Goal: Task Accomplishment & Management: Complete application form

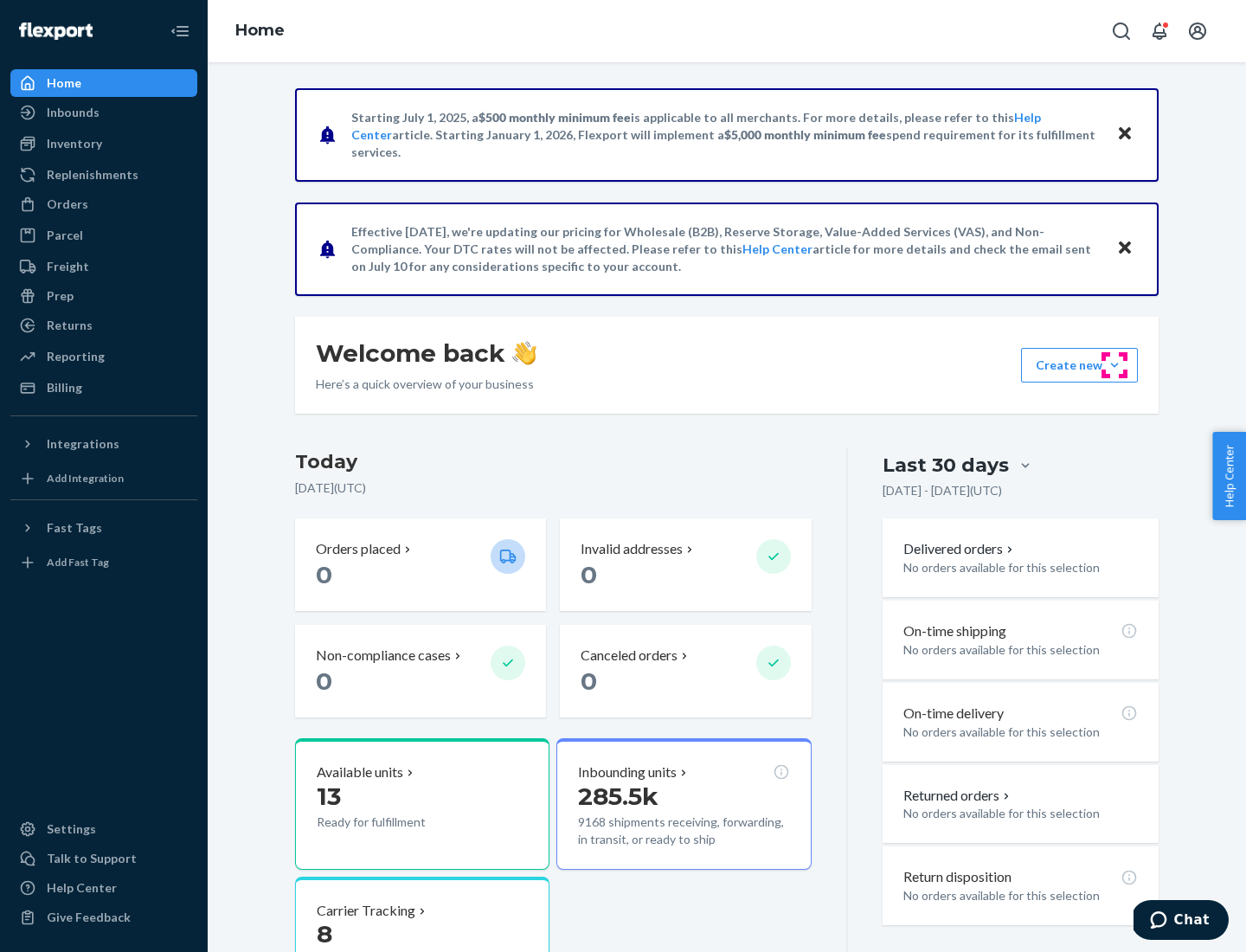
click at [1115, 366] on button "Create new Create new inbound Create new order Create new product" at bounding box center [1080, 365] width 117 height 35
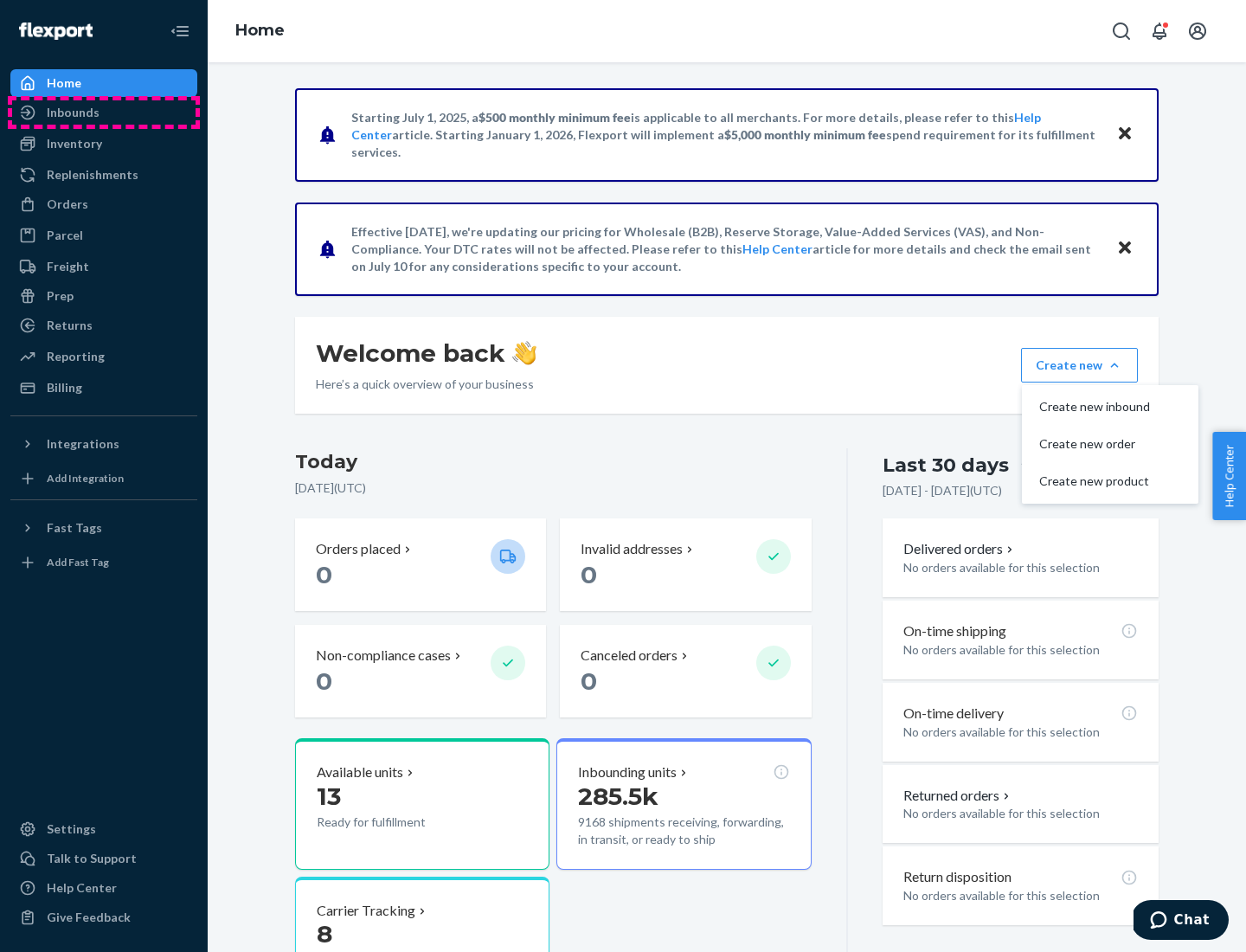
click at [104, 112] on div "Inbounds" at bounding box center [103, 112] width 183 height 24
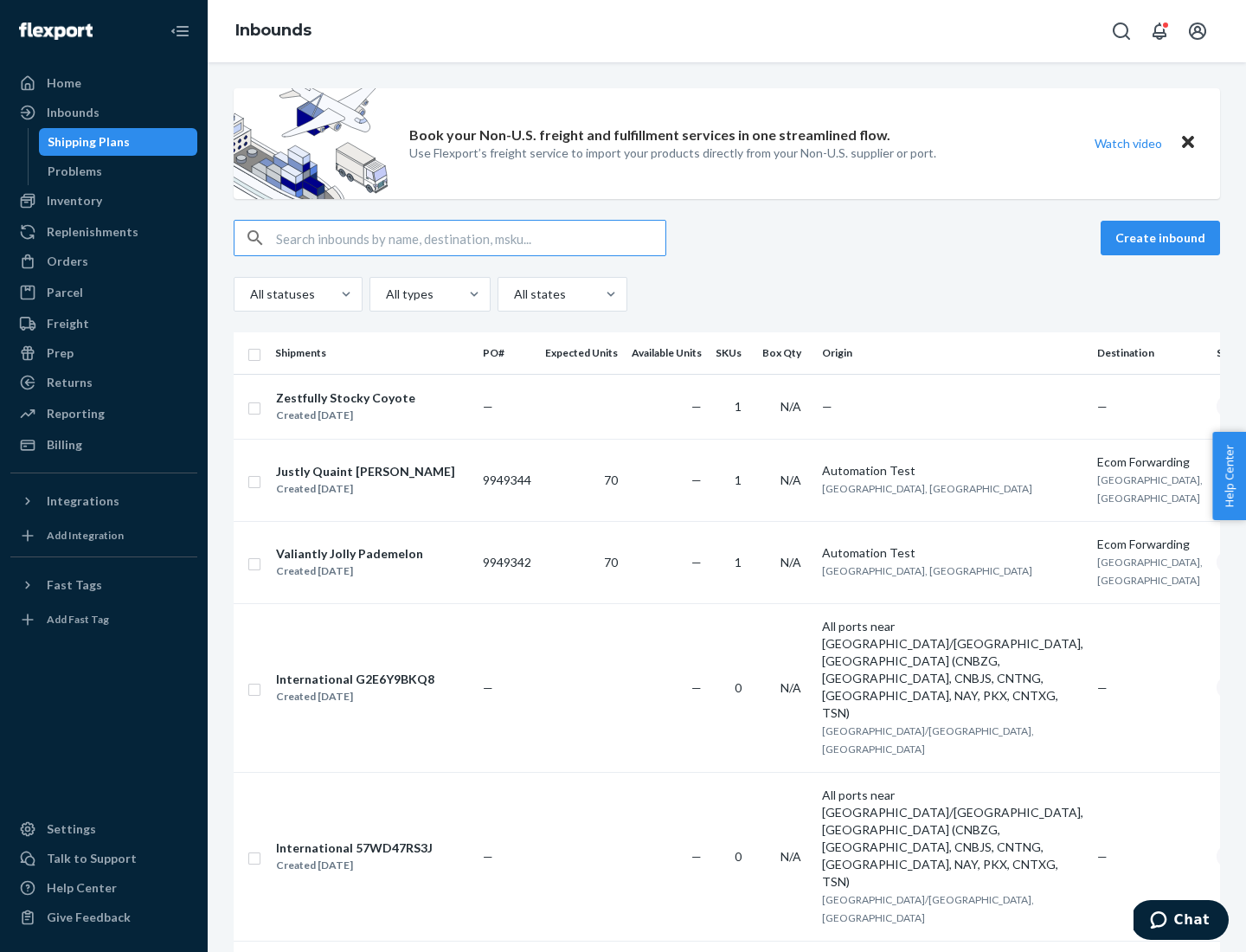
click at [1163, 238] on button "Create inbound" at bounding box center [1161, 238] width 119 height 35
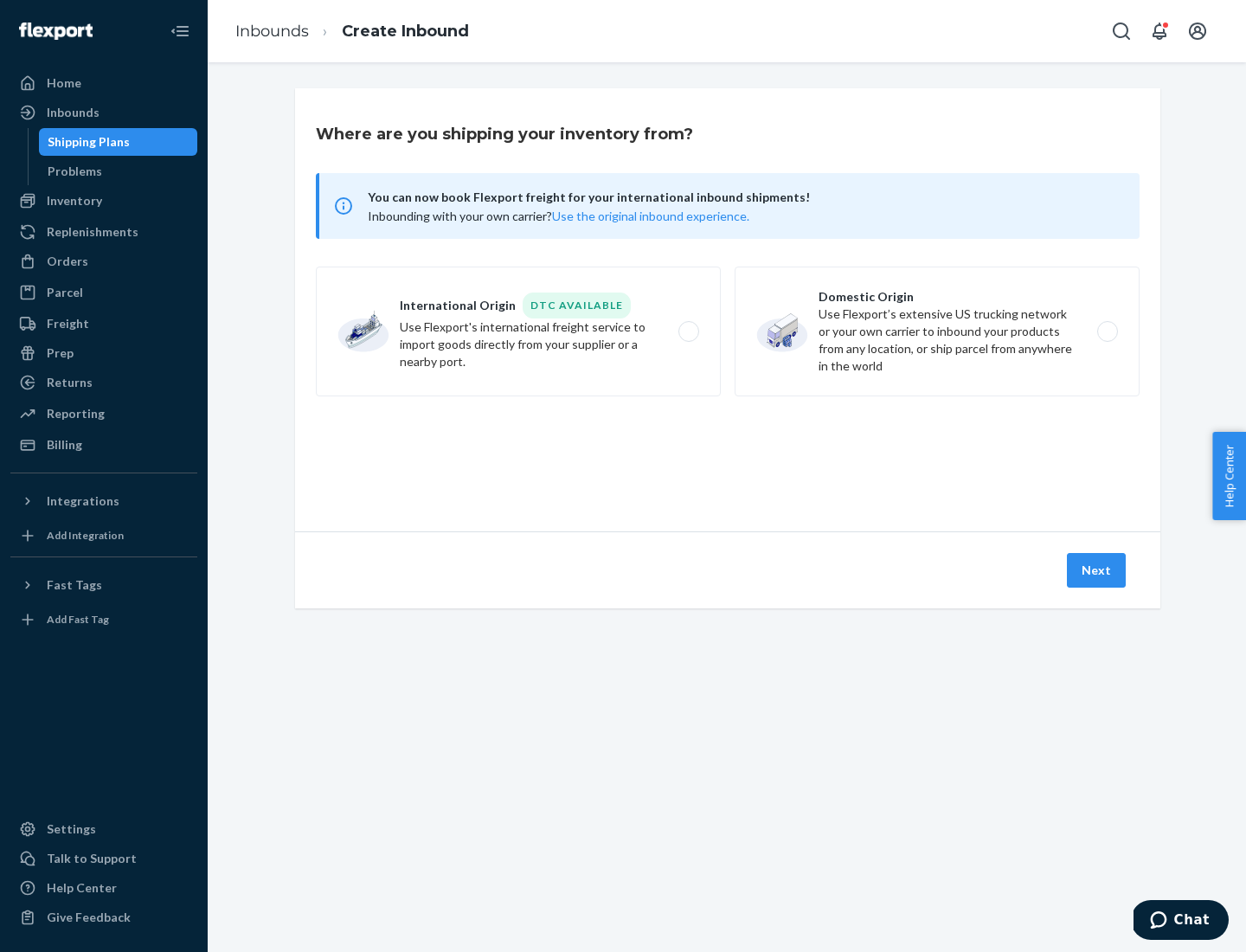
click at [937, 331] on label "Domestic Origin Use Flexport’s extensive US trucking network or your own carrie…" at bounding box center [937, 331] width 405 height 130
click at [1107, 331] on input "Domestic Origin Use Flexport’s extensive US trucking network or your own carrie…" at bounding box center [1112, 331] width 12 height 12
radio input "true"
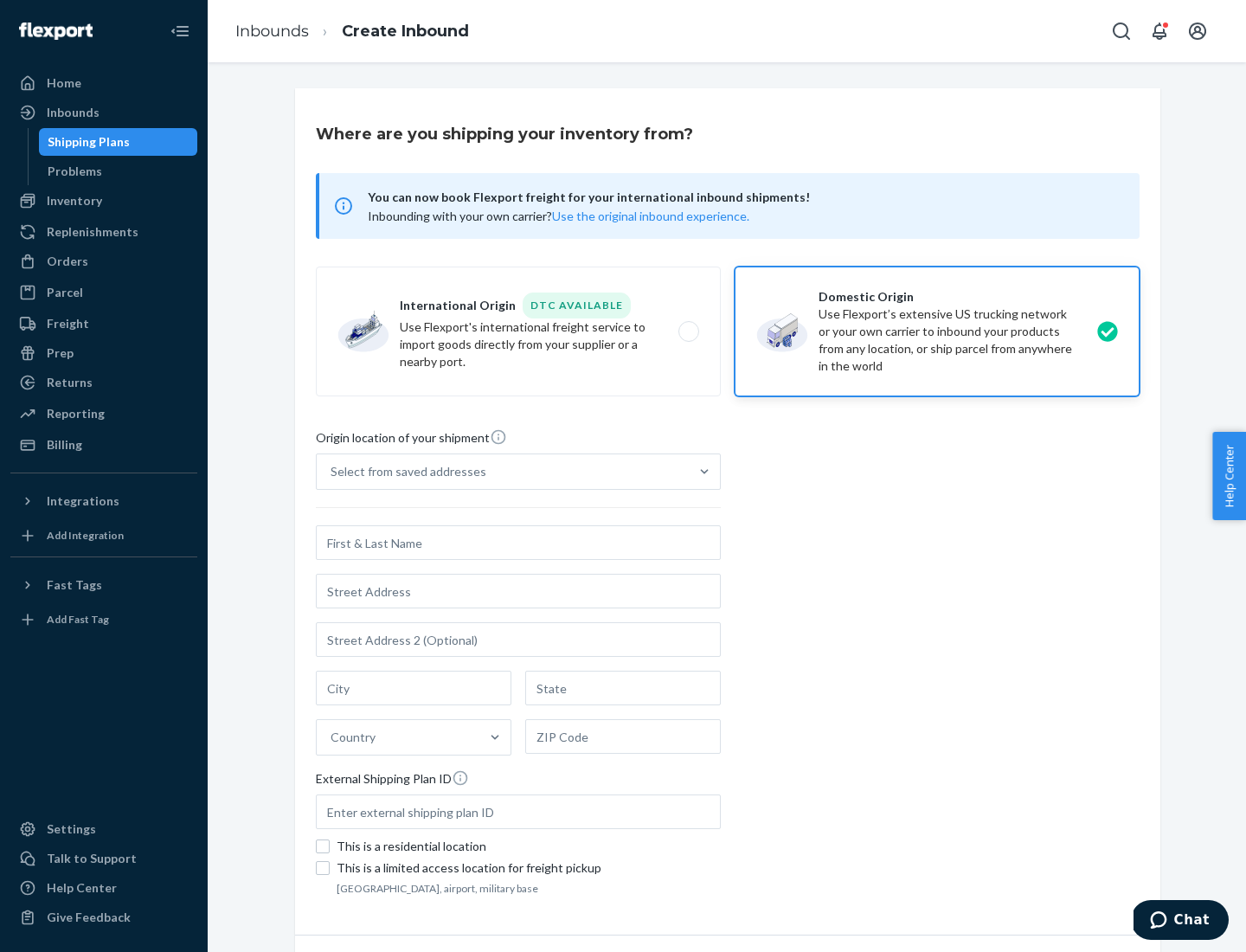
click at [404, 472] on div "Select from saved addresses" at bounding box center [408, 471] width 155 height 17
click at [332, 472] on input "Select from saved addresses" at bounding box center [331, 471] width 2 height 17
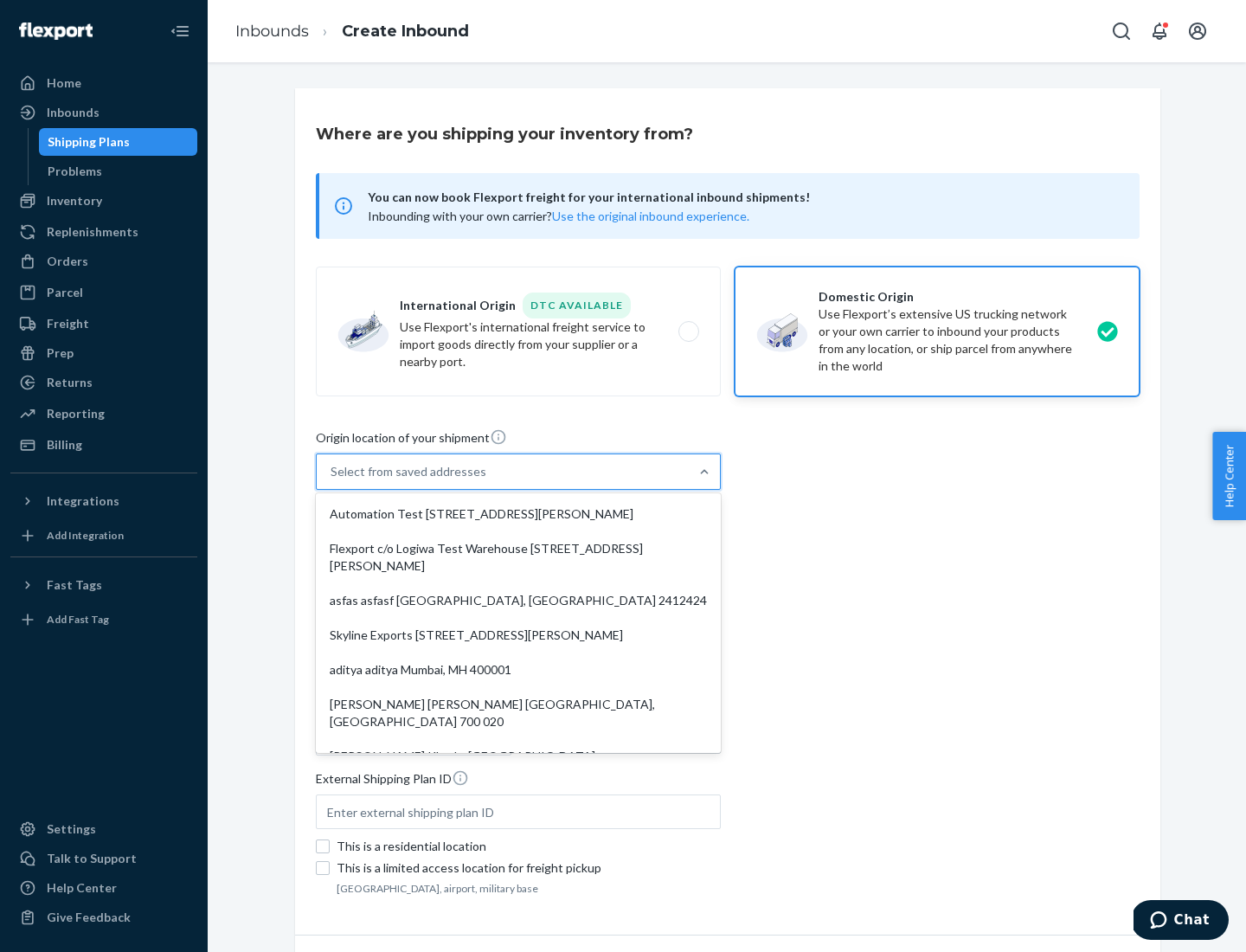
scroll to position [7, 0]
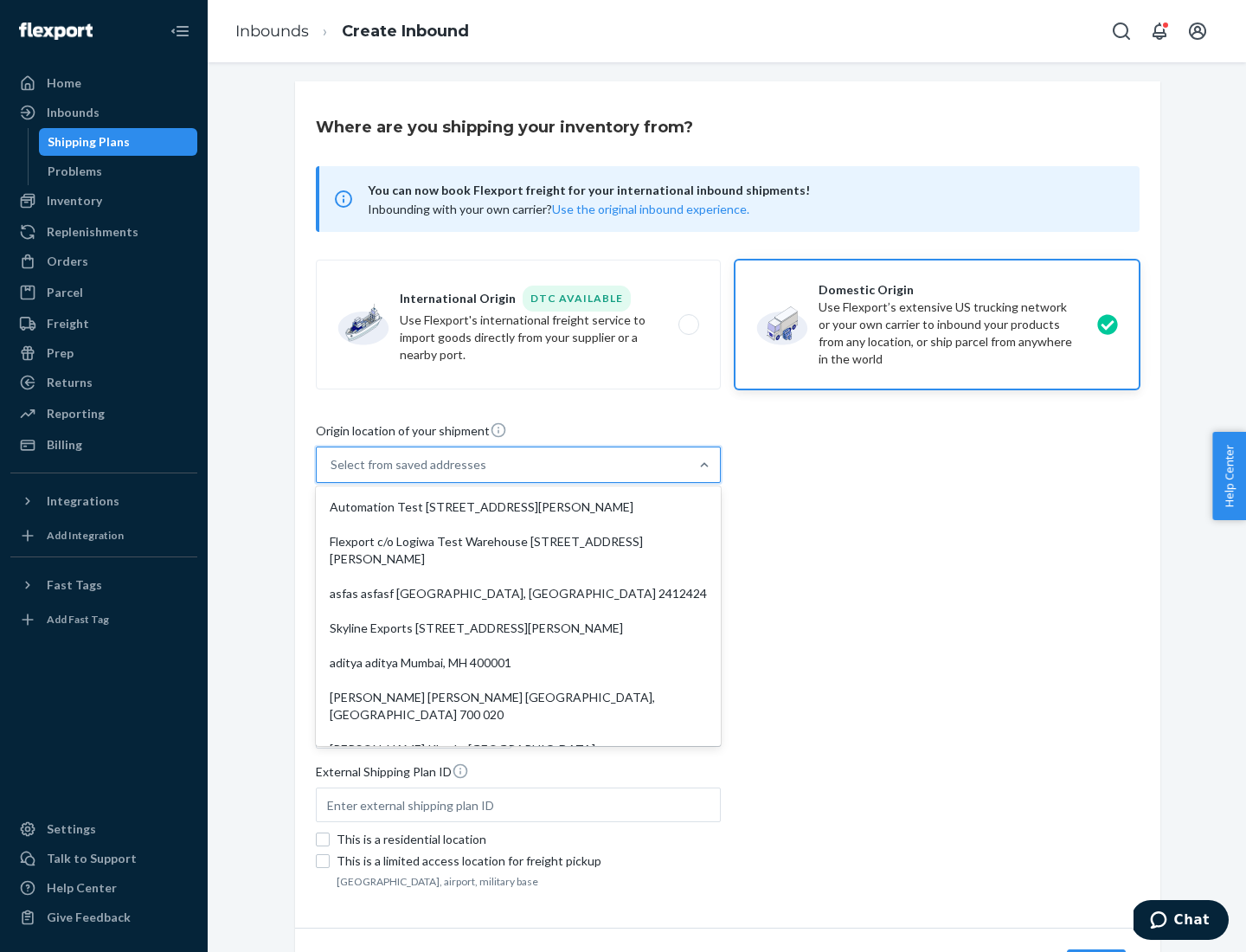
click at [518, 507] on div "Automation Test [STREET_ADDRESS][PERSON_NAME]" at bounding box center [518, 507] width 398 height 35
click at [332, 473] on input "option Automation Test [STREET_ADDRESS][PERSON_NAME]. 9 results available. Use …" at bounding box center [331, 464] width 2 height 17
type input "Automation Test"
type input "[STREET_ADDRESS][PERSON_NAME]"
type input "9th Floor"
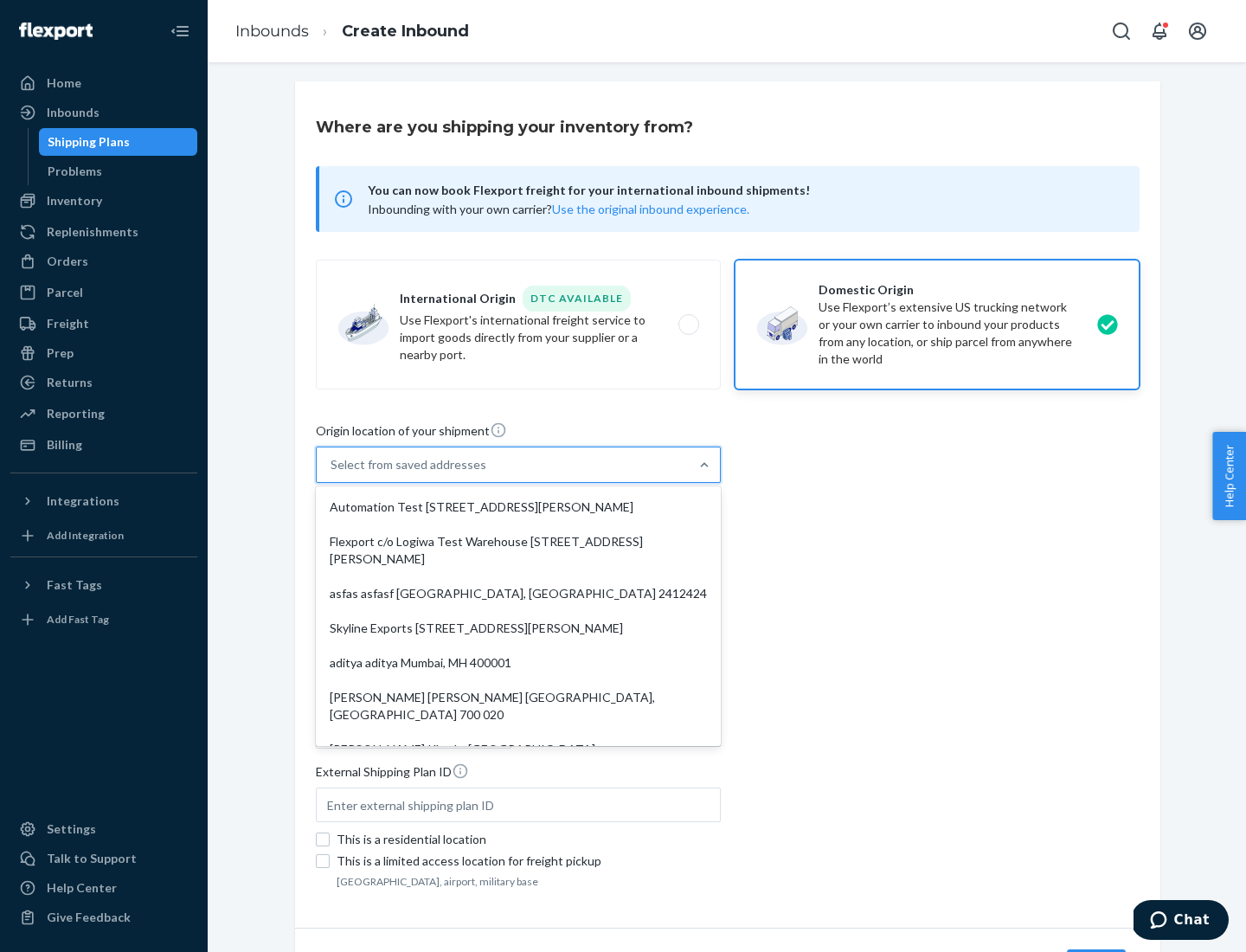
type input "[GEOGRAPHIC_DATA]"
type input "CA"
type input "94104"
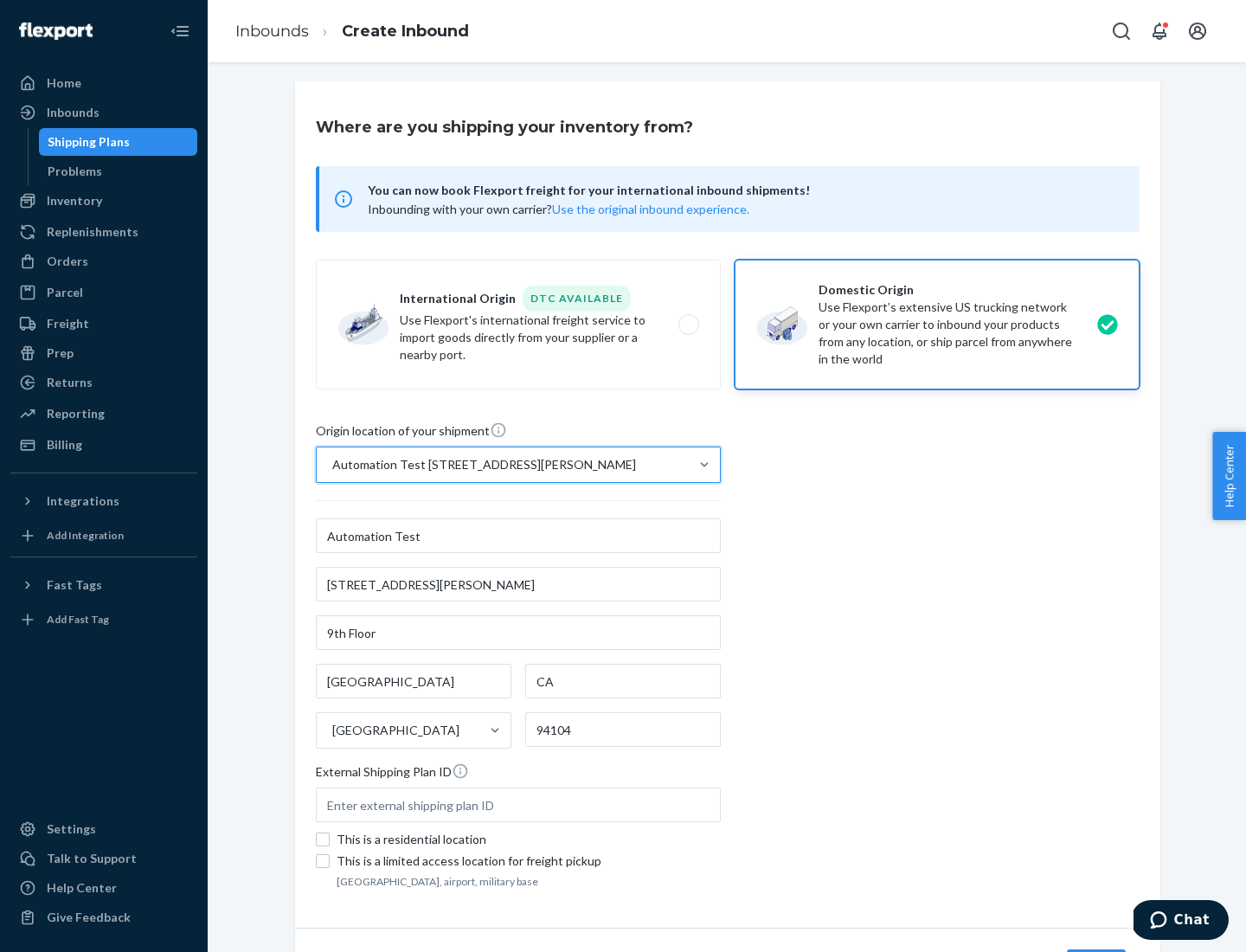
scroll to position [101, 0]
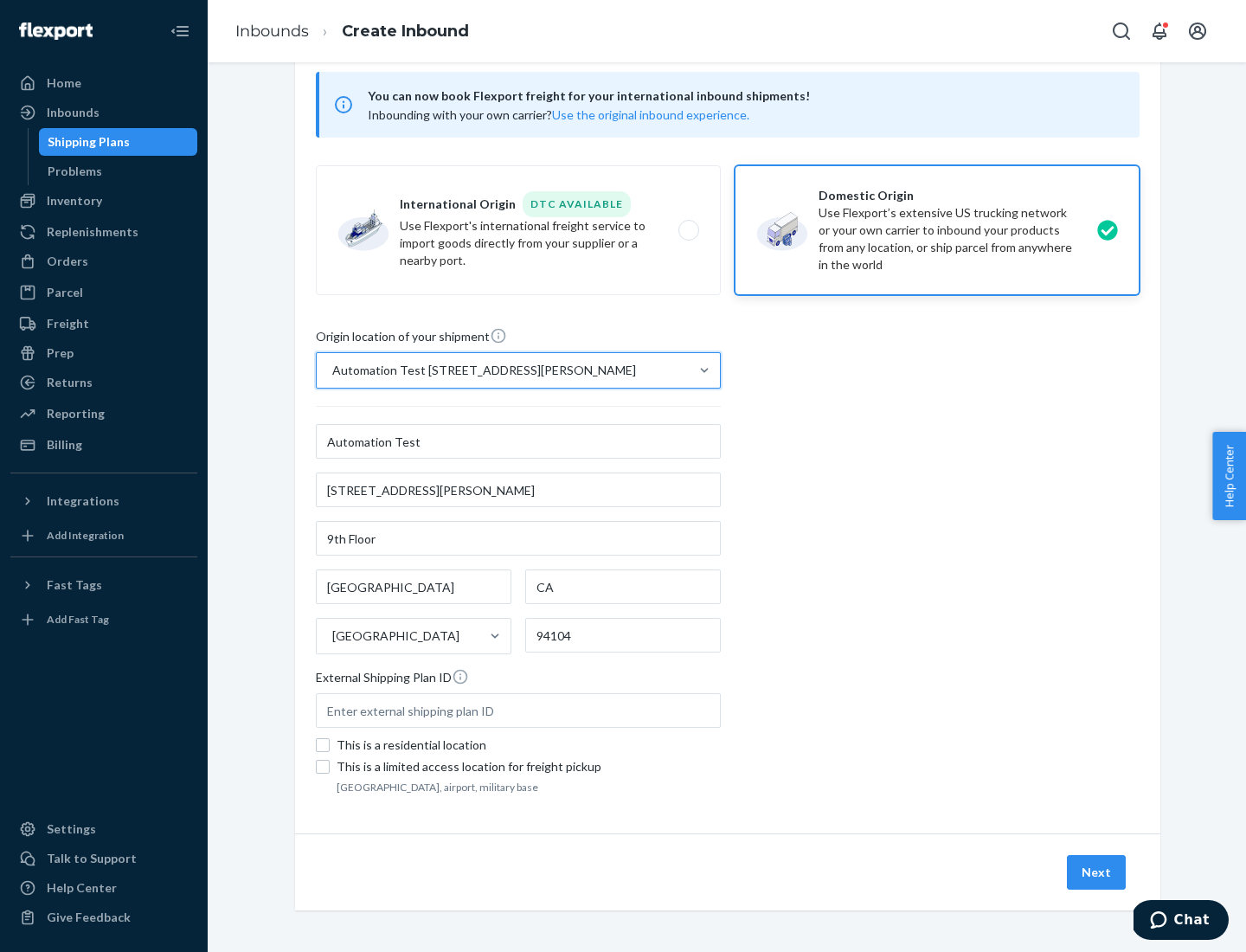
click at [1098, 872] on button "Next" at bounding box center [1097, 872] width 59 height 35
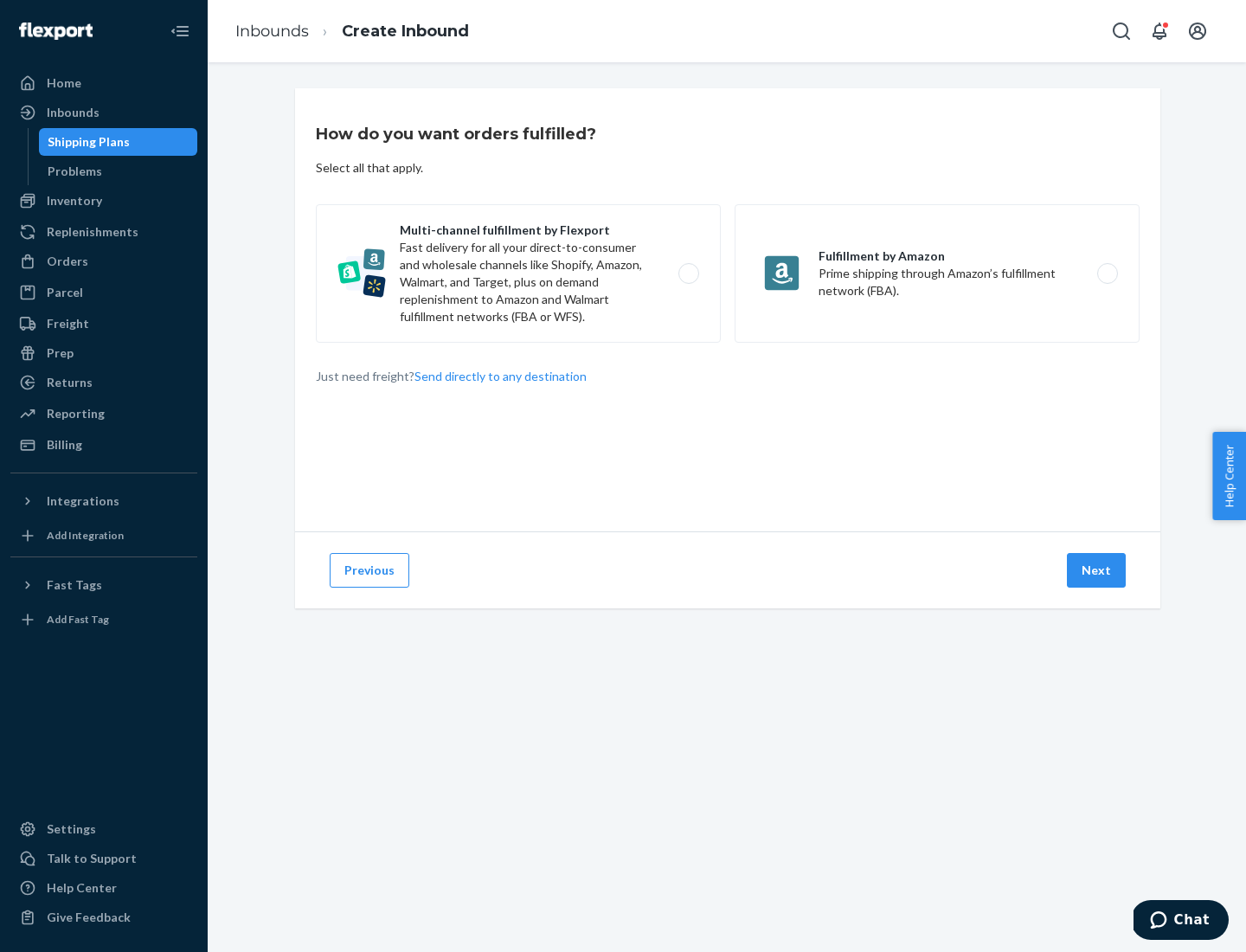
click at [518, 273] on label "Multi-channel fulfillment by Flexport Fast delivery for all your direct-to-cons…" at bounding box center [518, 273] width 405 height 138
click at [688, 273] on input "Multi-channel fulfillment by Flexport Fast delivery for all your direct-to-cons…" at bounding box center [694, 274] width 12 height 12
radio input "true"
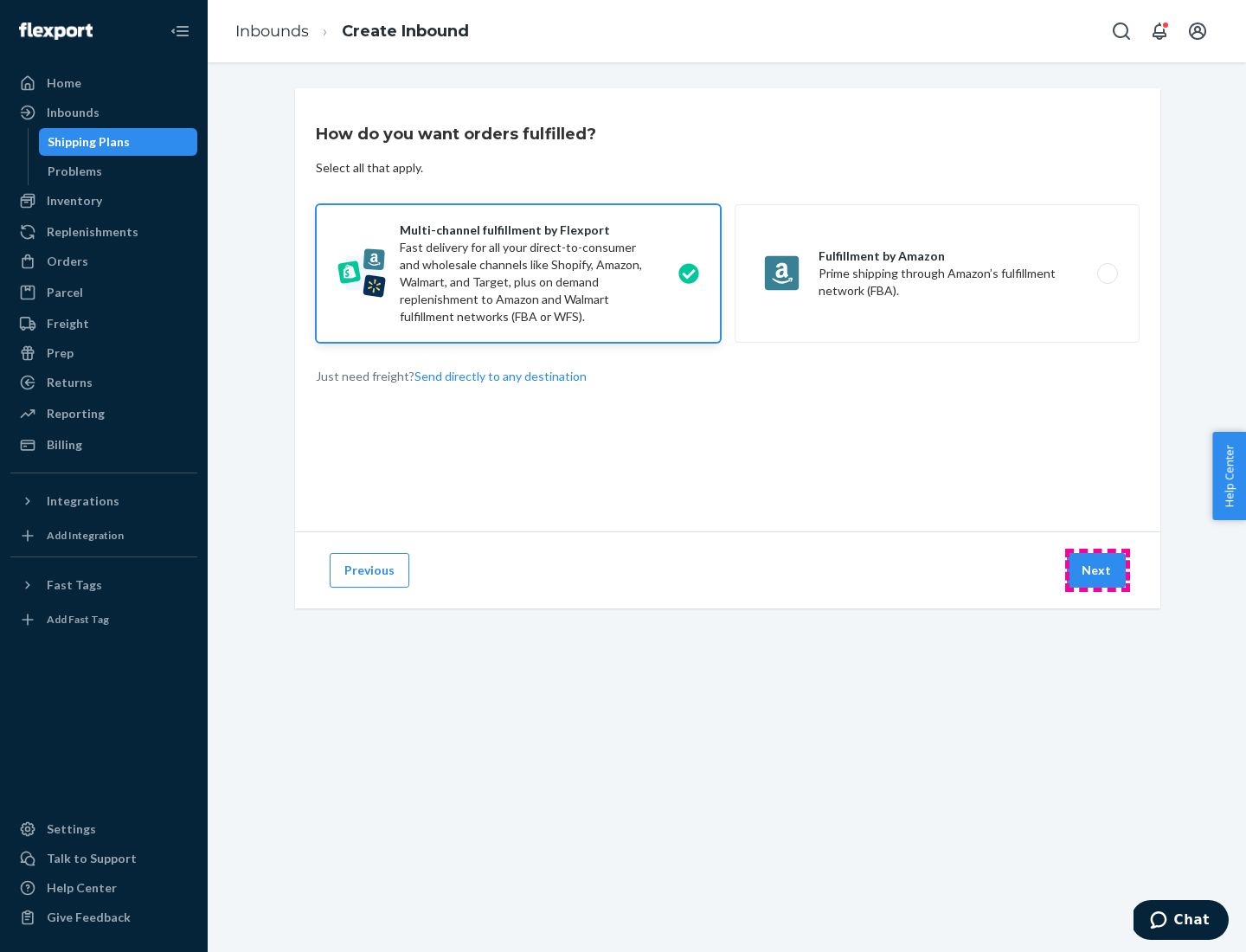
click at [1098, 570] on button "Next" at bounding box center [1097, 570] width 59 height 35
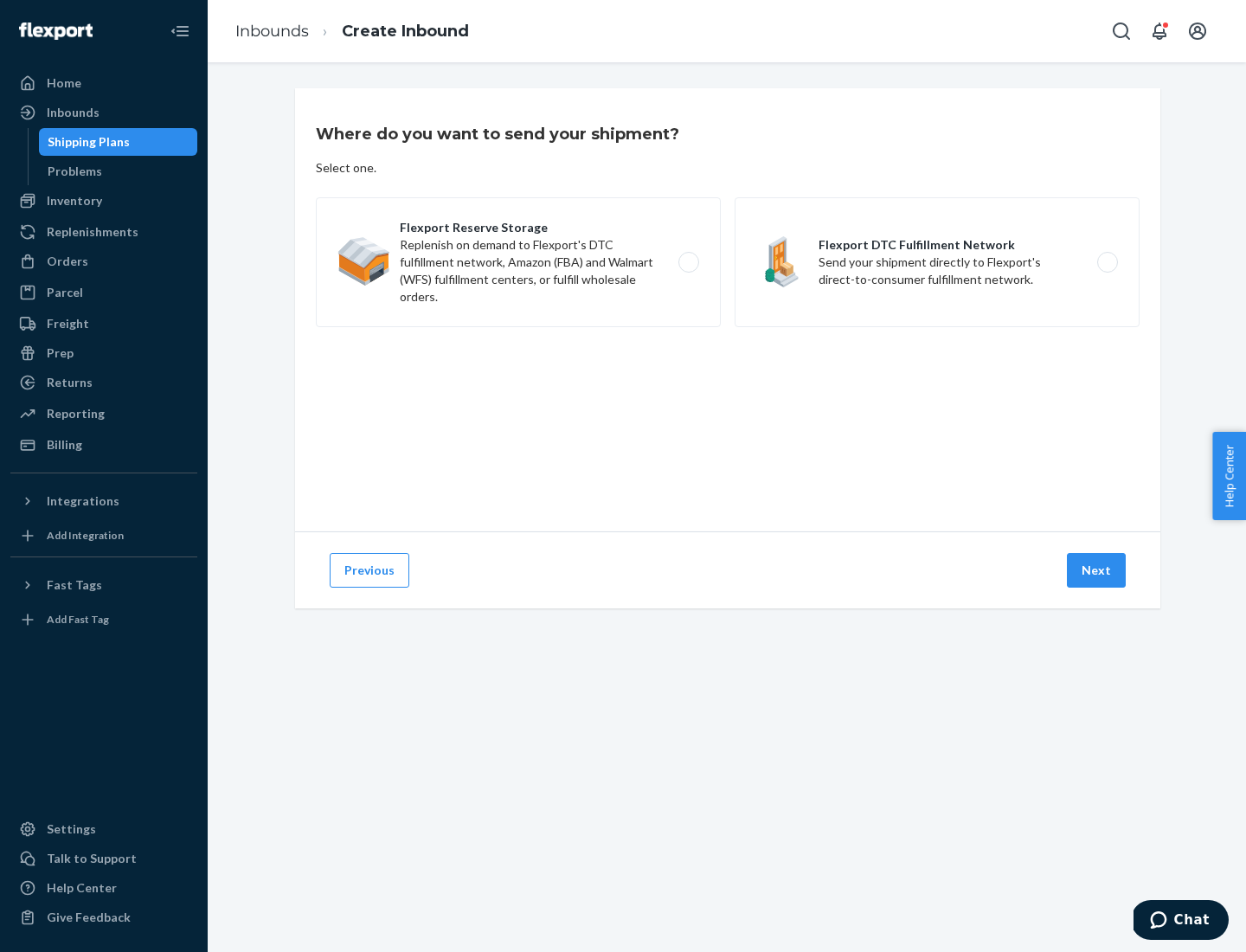
click at [937, 262] on label "Flexport DTC Fulfillment Network Send your shipment directly to Flexport's dire…" at bounding box center [937, 262] width 405 height 130
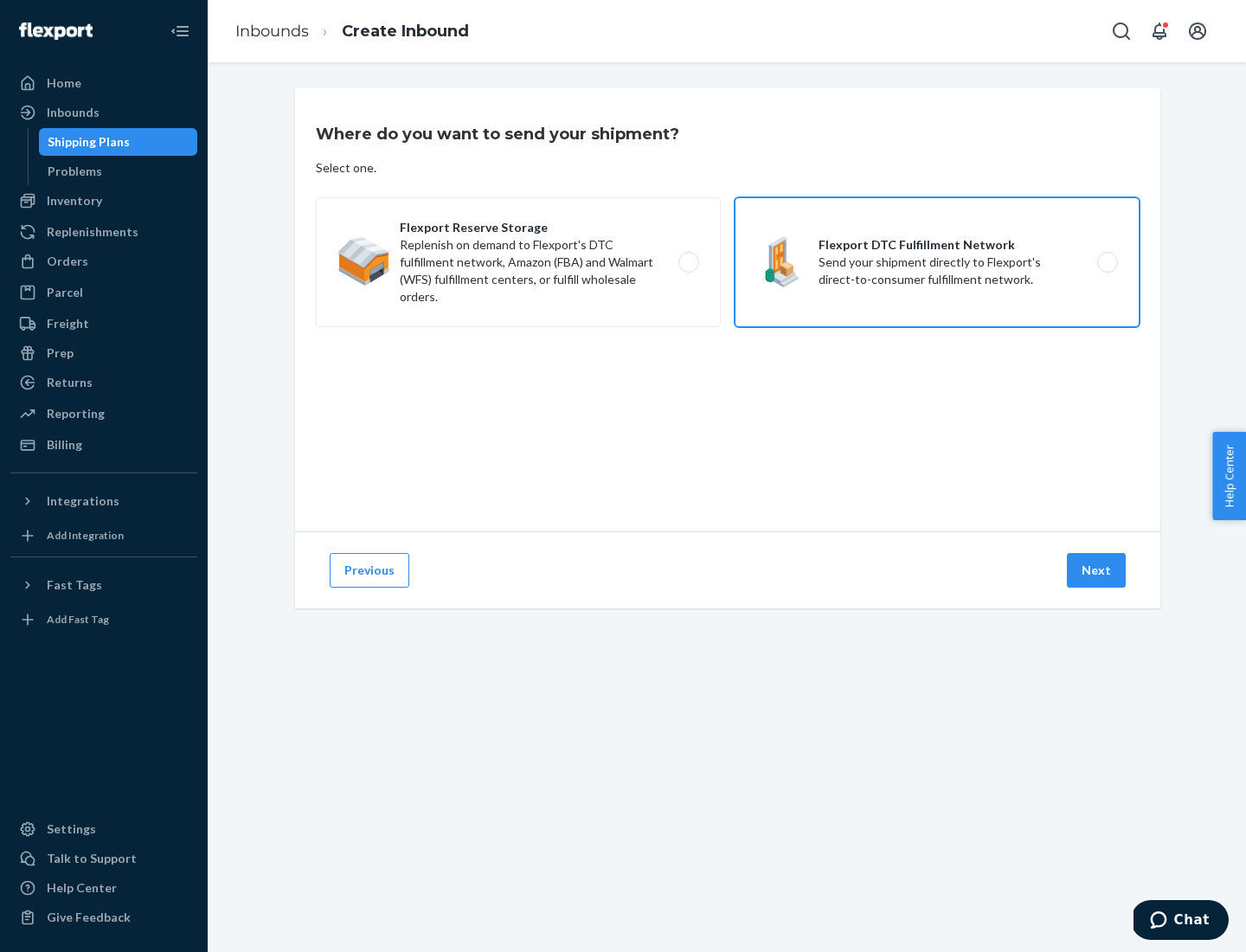
click at [1107, 262] on input "Flexport DTC Fulfillment Network Send your shipment directly to Flexport's dire…" at bounding box center [1112, 262] width 12 height 12
radio input "true"
click at [1098, 570] on button "Next" at bounding box center [1097, 570] width 59 height 35
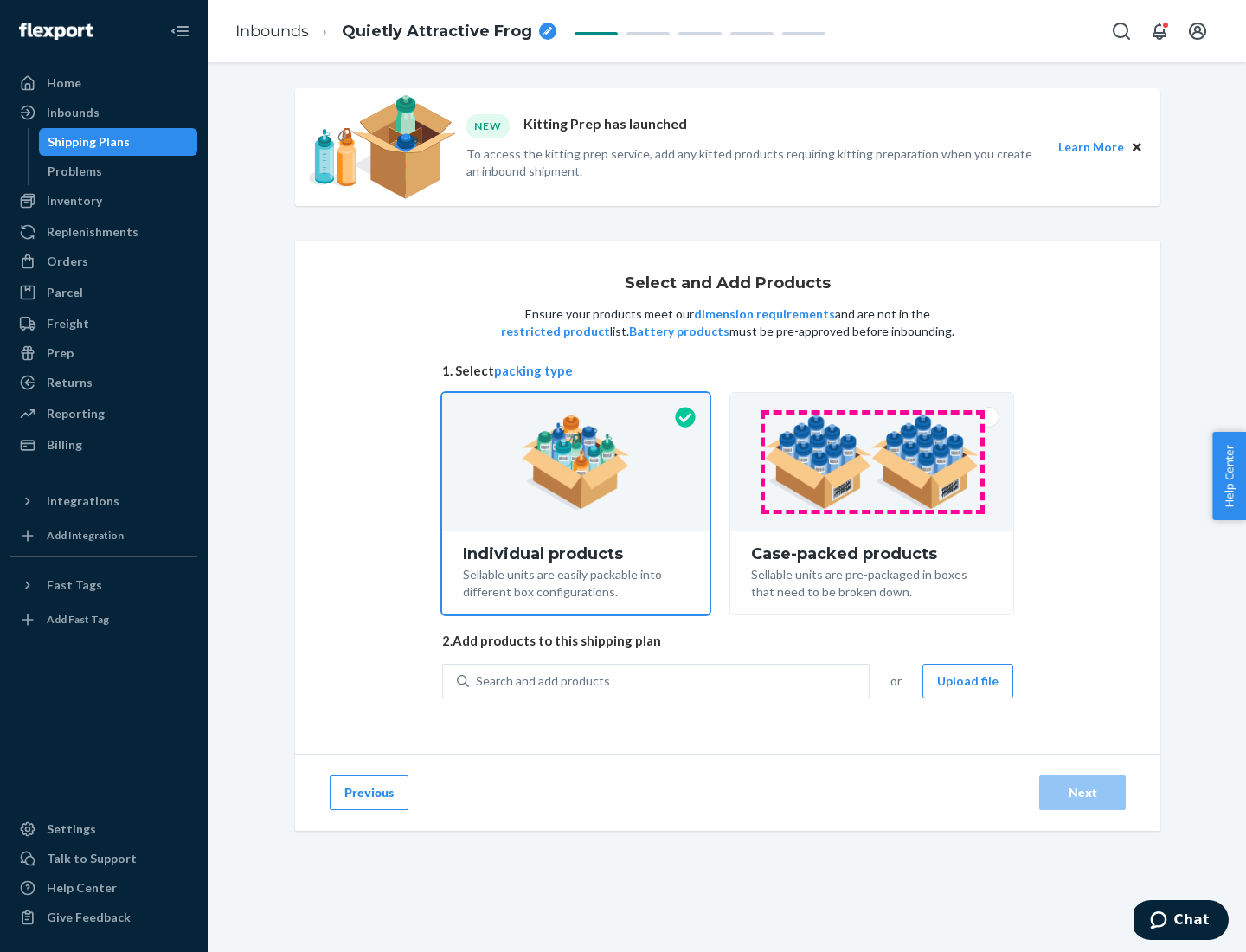
click at [872, 462] on img at bounding box center [872, 462] width 216 height 95
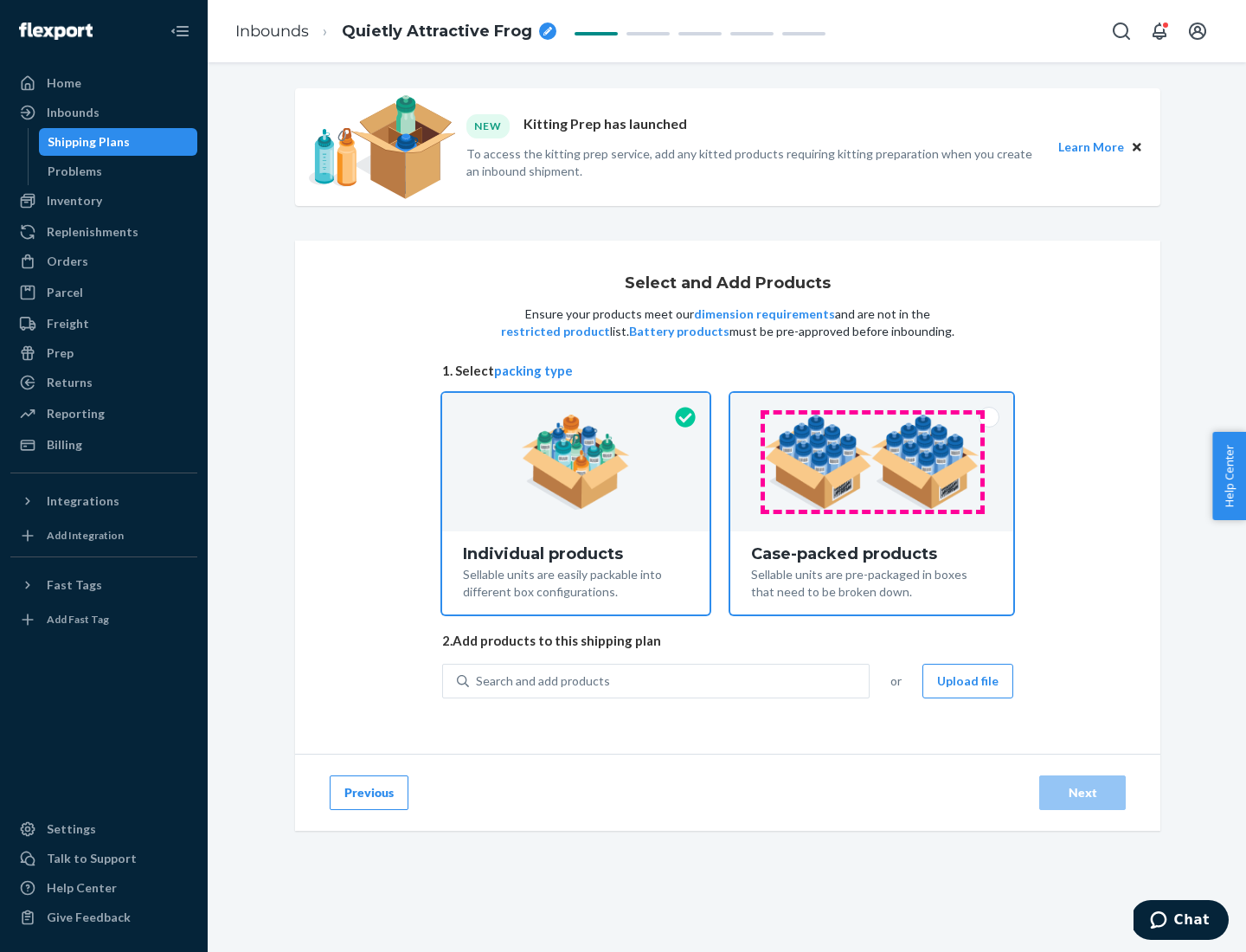
click at [872, 404] on input "Case-packed products Sellable units are pre-packaged in boxes that need to be b…" at bounding box center [871, 398] width 12 height 12
radio input "true"
radio input "false"
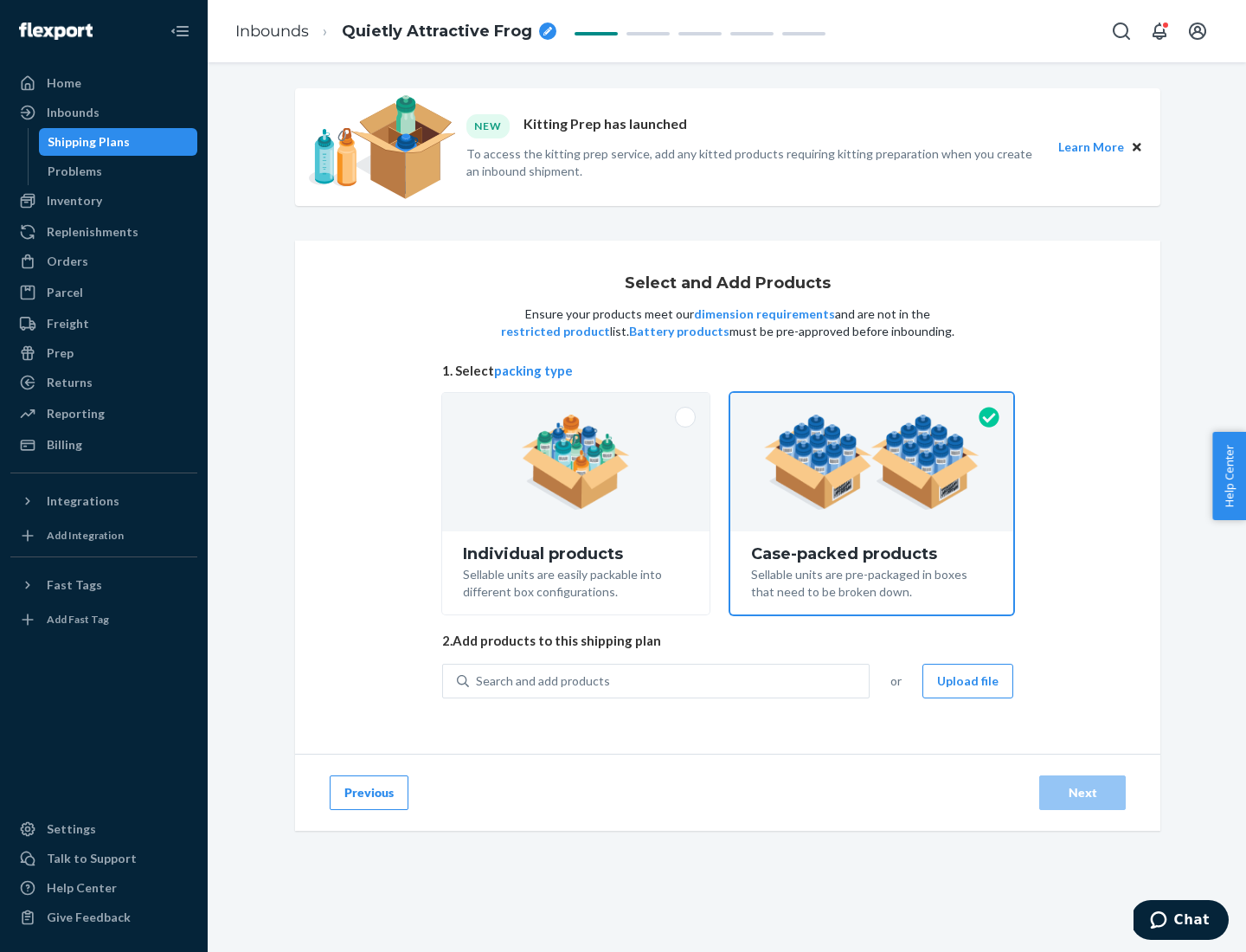
click at [670, 680] on div "Search and add products" at bounding box center [668, 681] width 400 height 31
click at [478, 680] on input "Search and add products" at bounding box center [477, 681] width 2 height 17
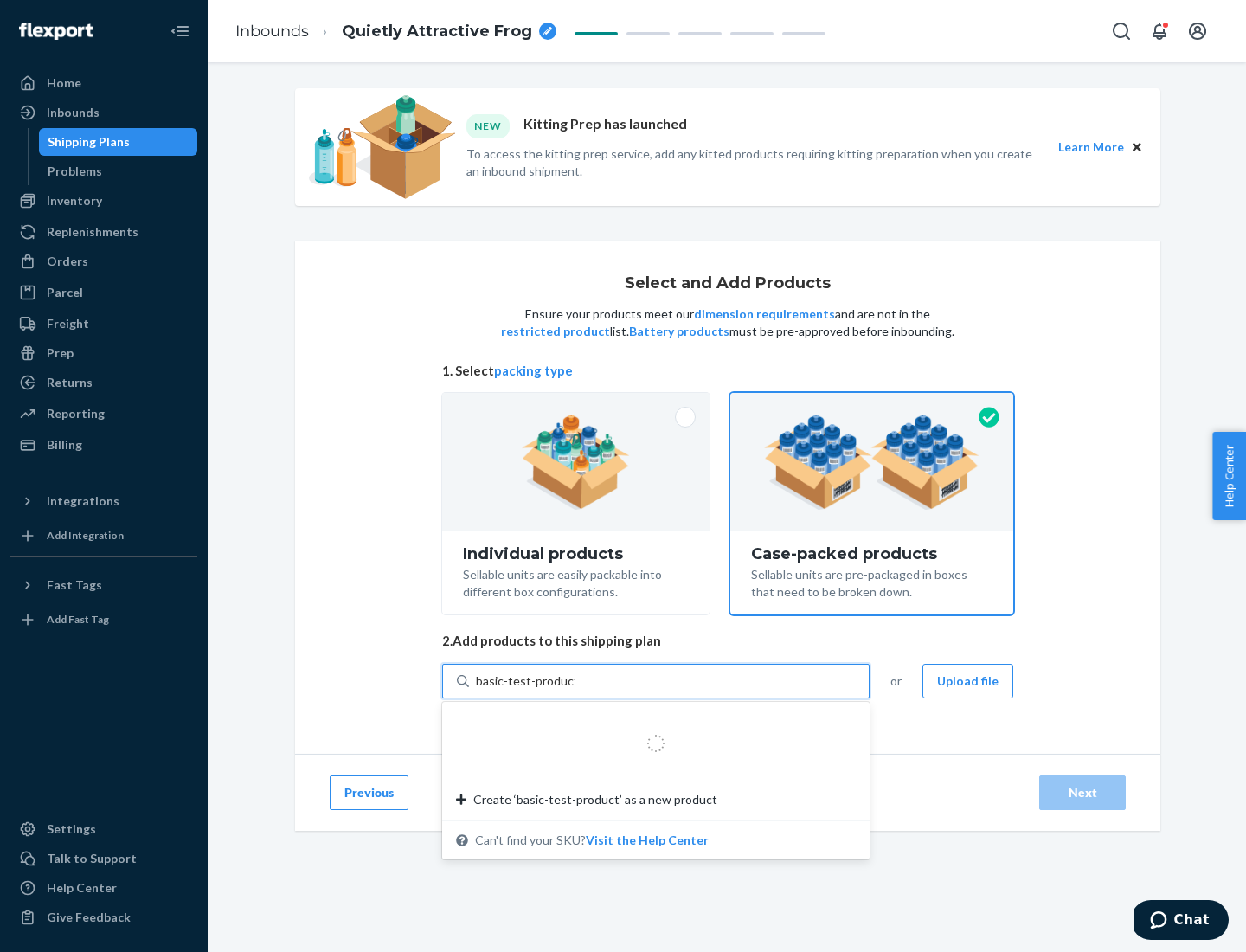
type input "basic-test-product-1"
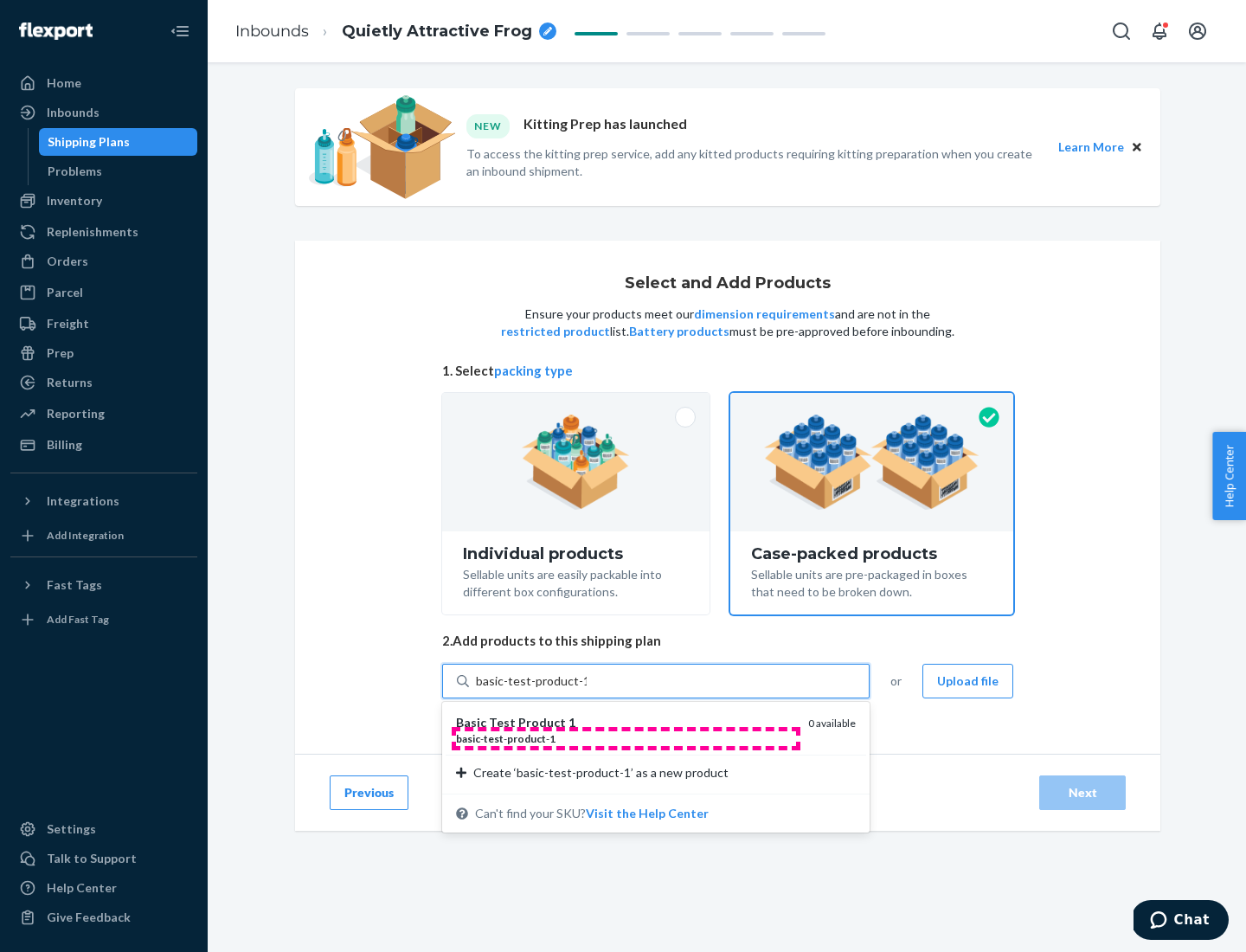
click at [626, 738] on div "basic - test - product - 1" at bounding box center [625, 738] width 339 height 14
click at [587, 690] on input "basic-test-product-1" at bounding box center [531, 681] width 110 height 17
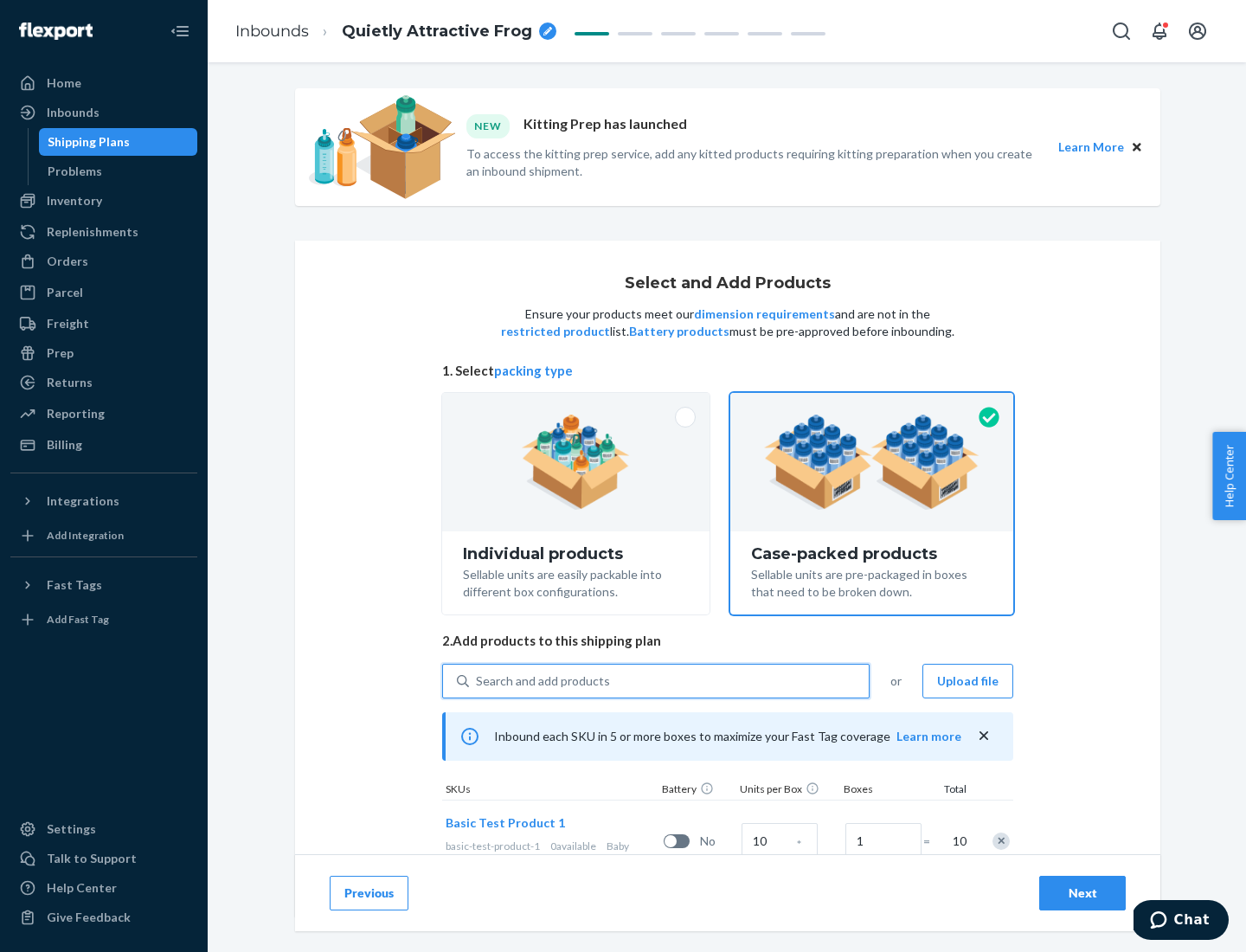
scroll to position [62, 0]
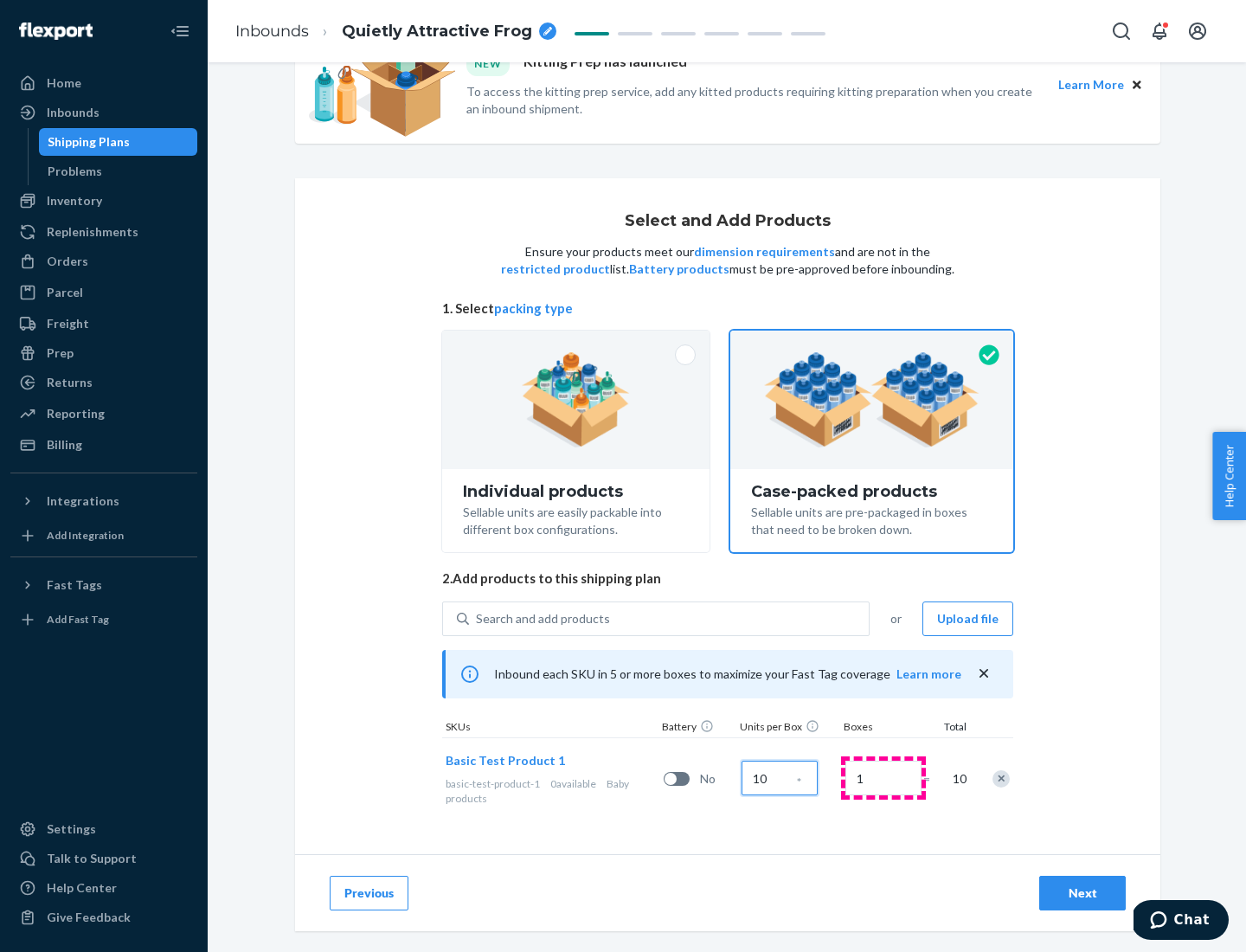
type input "10"
type input "7"
click at [1083, 893] on div "Next" at bounding box center [1083, 893] width 57 height 17
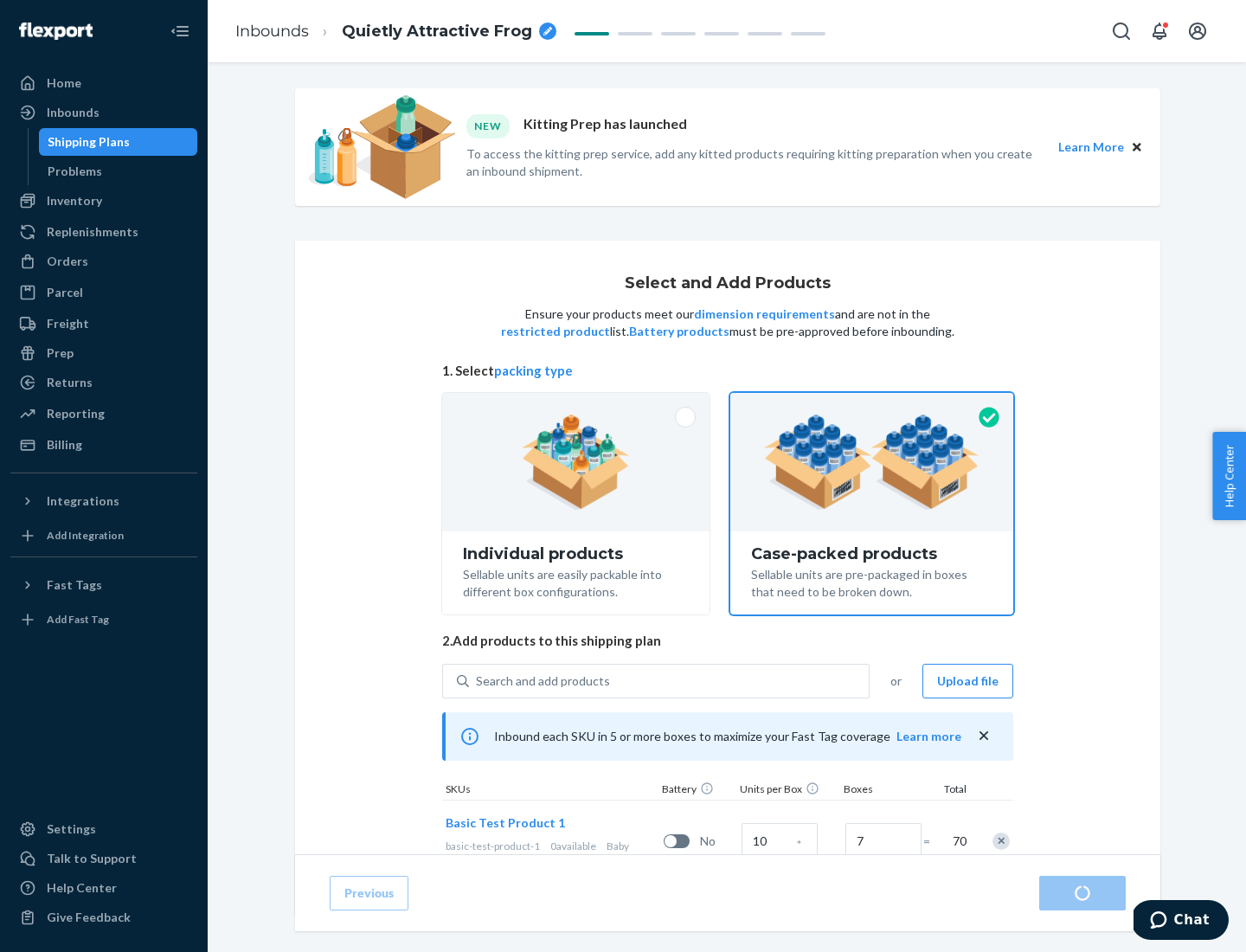
radio input "true"
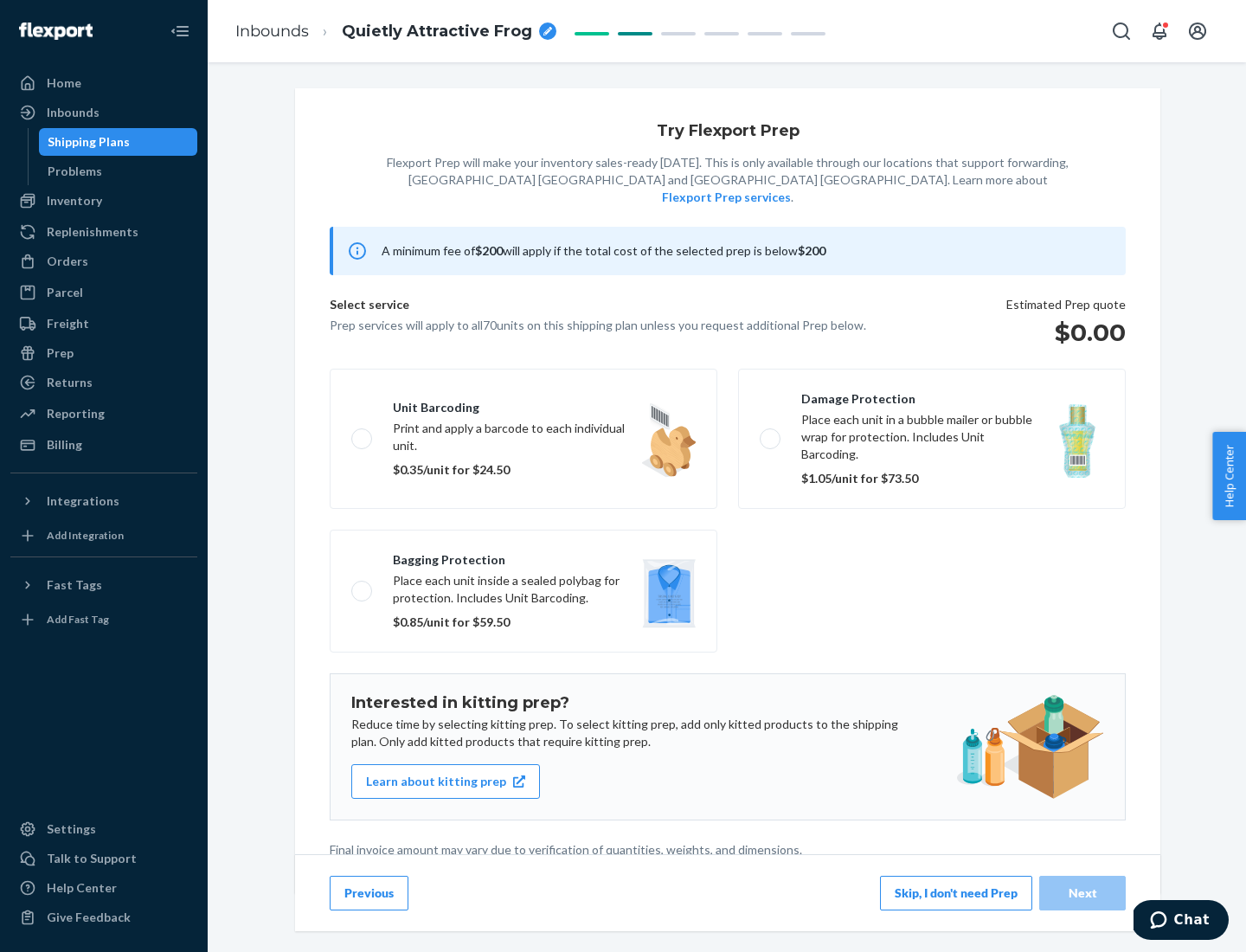
scroll to position [4, 0]
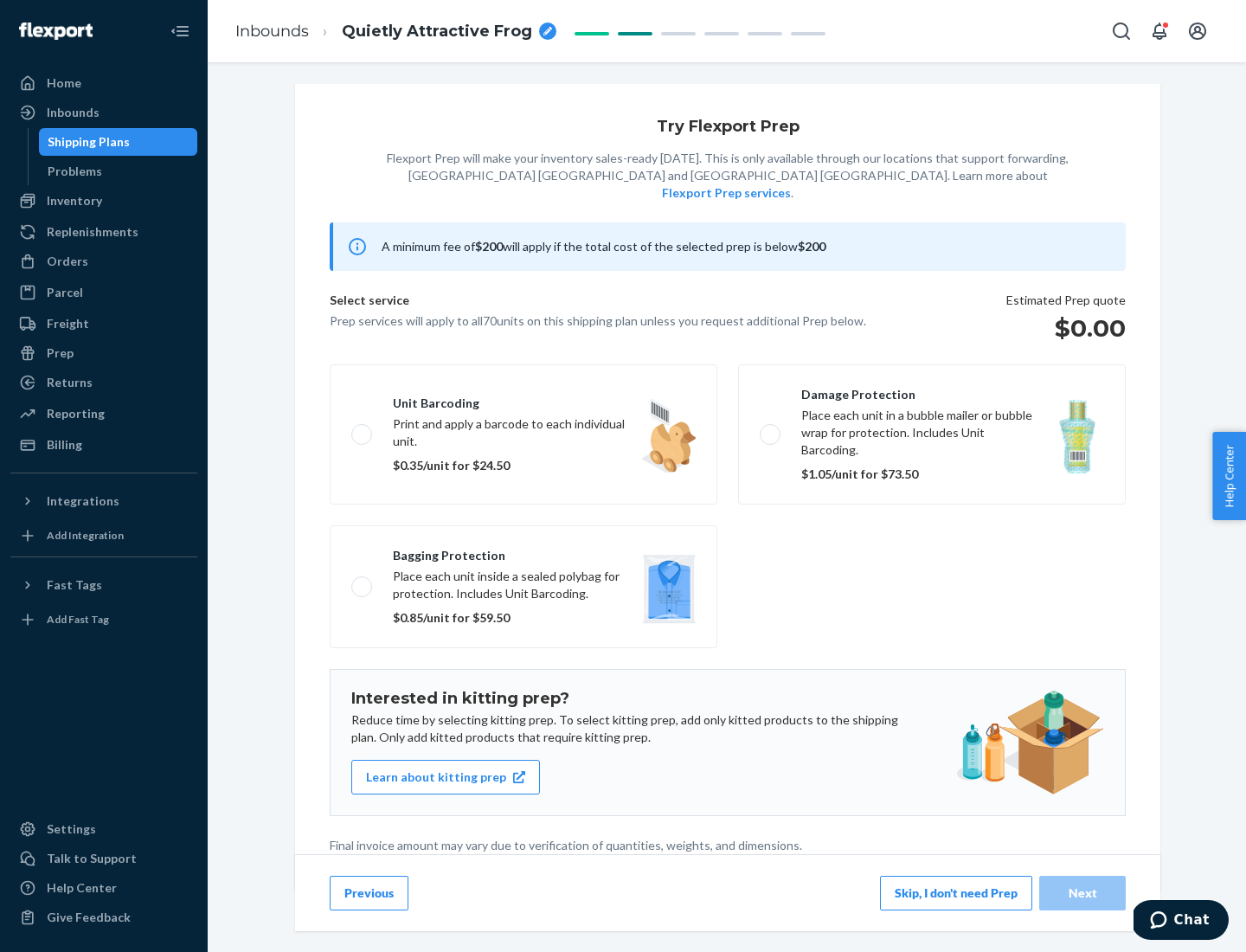
click at [524, 551] on label "Bagging protection Place each unit inside a sealed polybag for protection. Incl…" at bounding box center [524, 586] width 388 height 123
click at [363, 580] on input "Bagging protection Place each unit inside a sealed polybag for protection. Incl…" at bounding box center [357, 586] width 12 height 12
checkbox input "true"
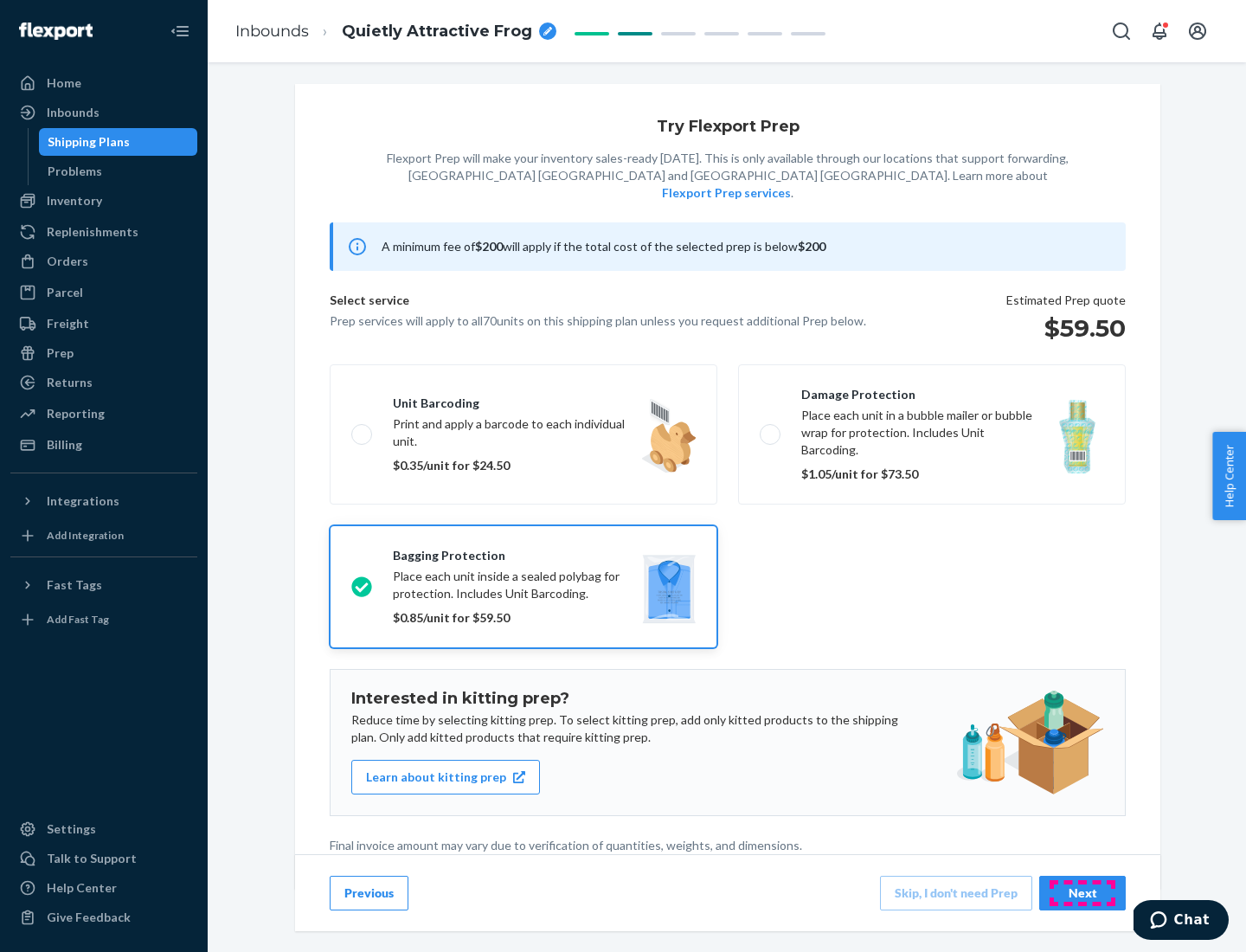
click at [1083, 892] on div "Next" at bounding box center [1083, 893] width 57 height 17
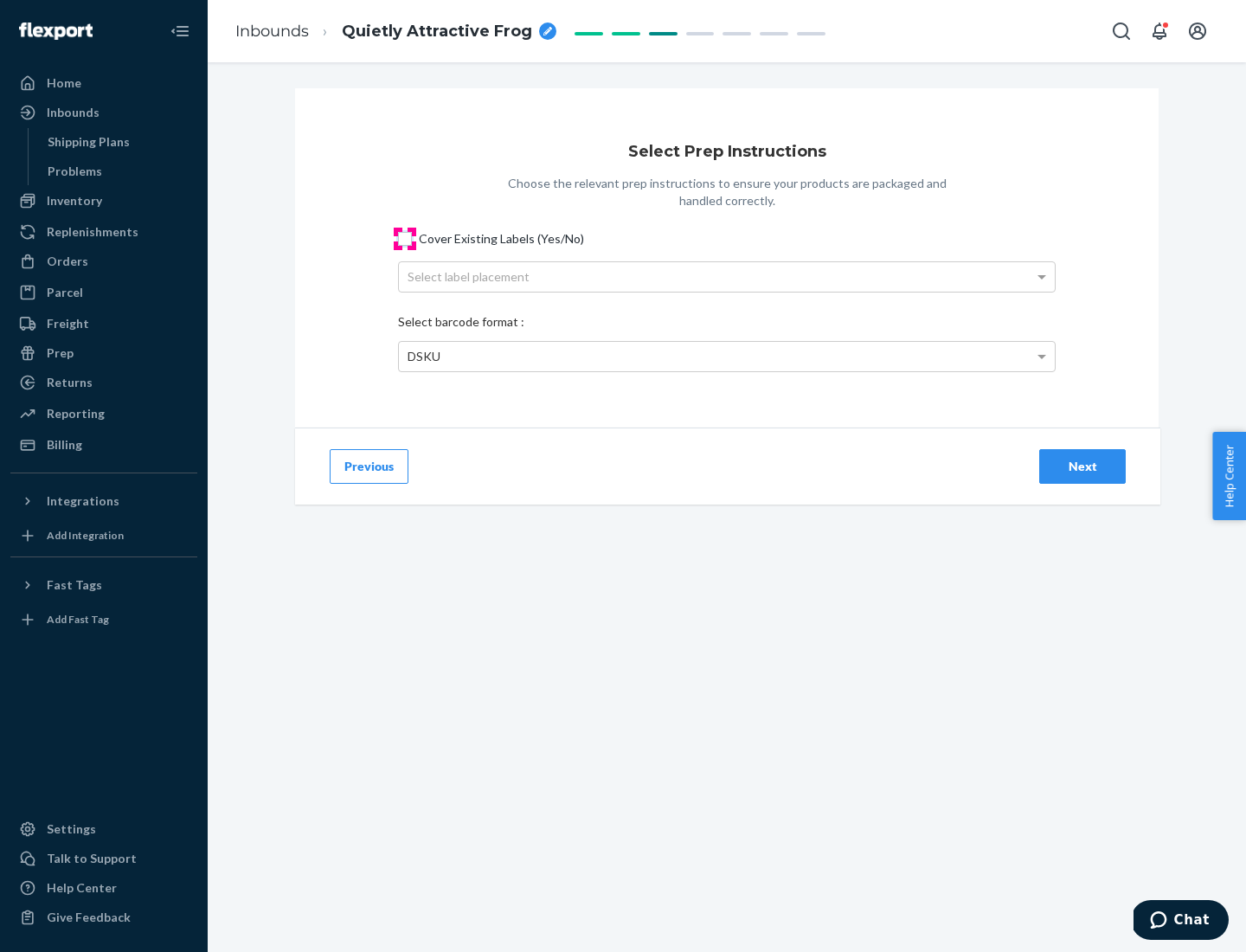
click at [405, 238] on input "Cover Existing Labels (Yes/No)" at bounding box center [404, 238] width 13 height 13
checkbox input "true"
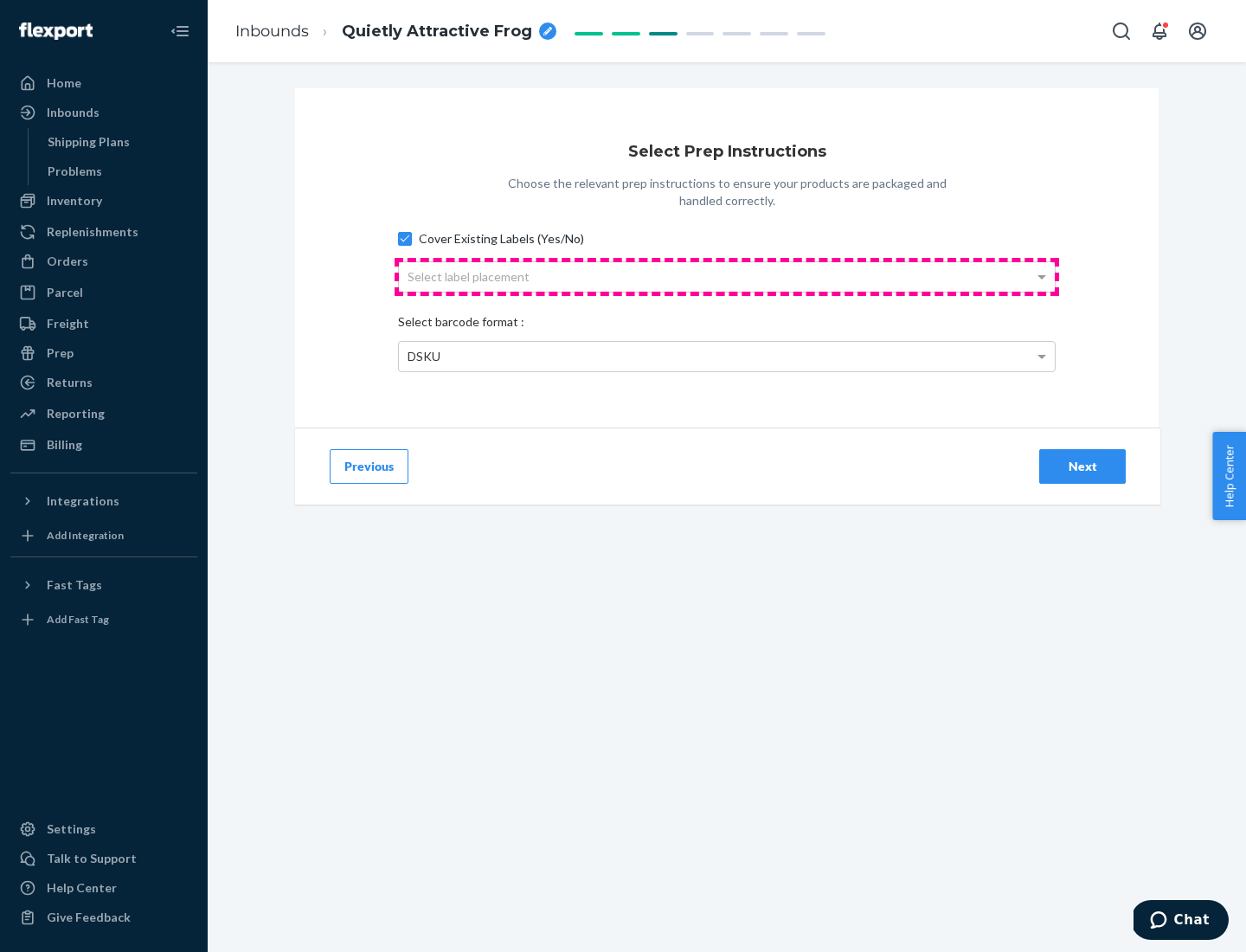
click at [727, 276] on div "Select label placement" at bounding box center [727, 277] width 656 height 30
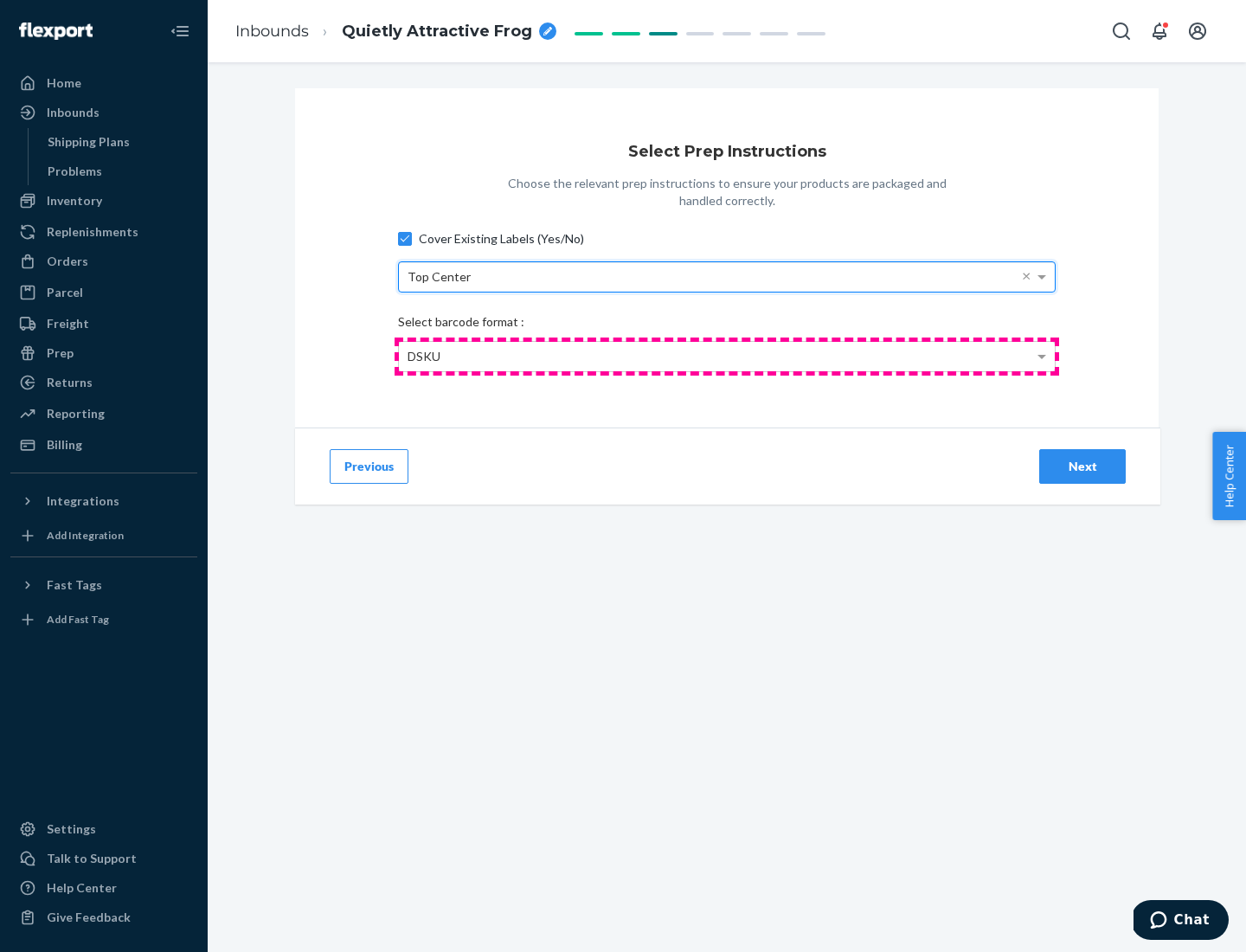
click at [727, 356] on div "DSKU" at bounding box center [727, 357] width 656 height 30
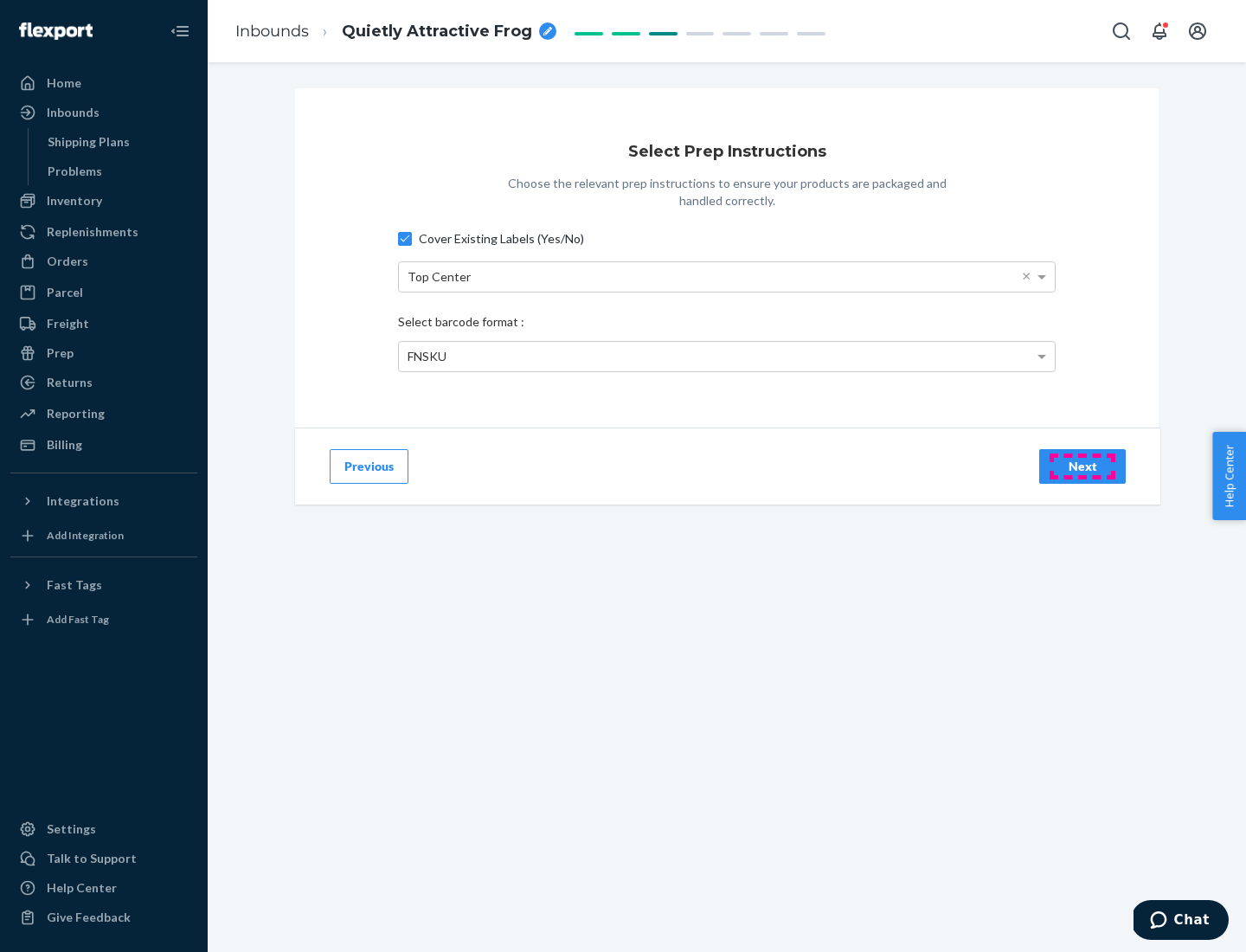
click at [1083, 465] on div "Next" at bounding box center [1083, 466] width 57 height 17
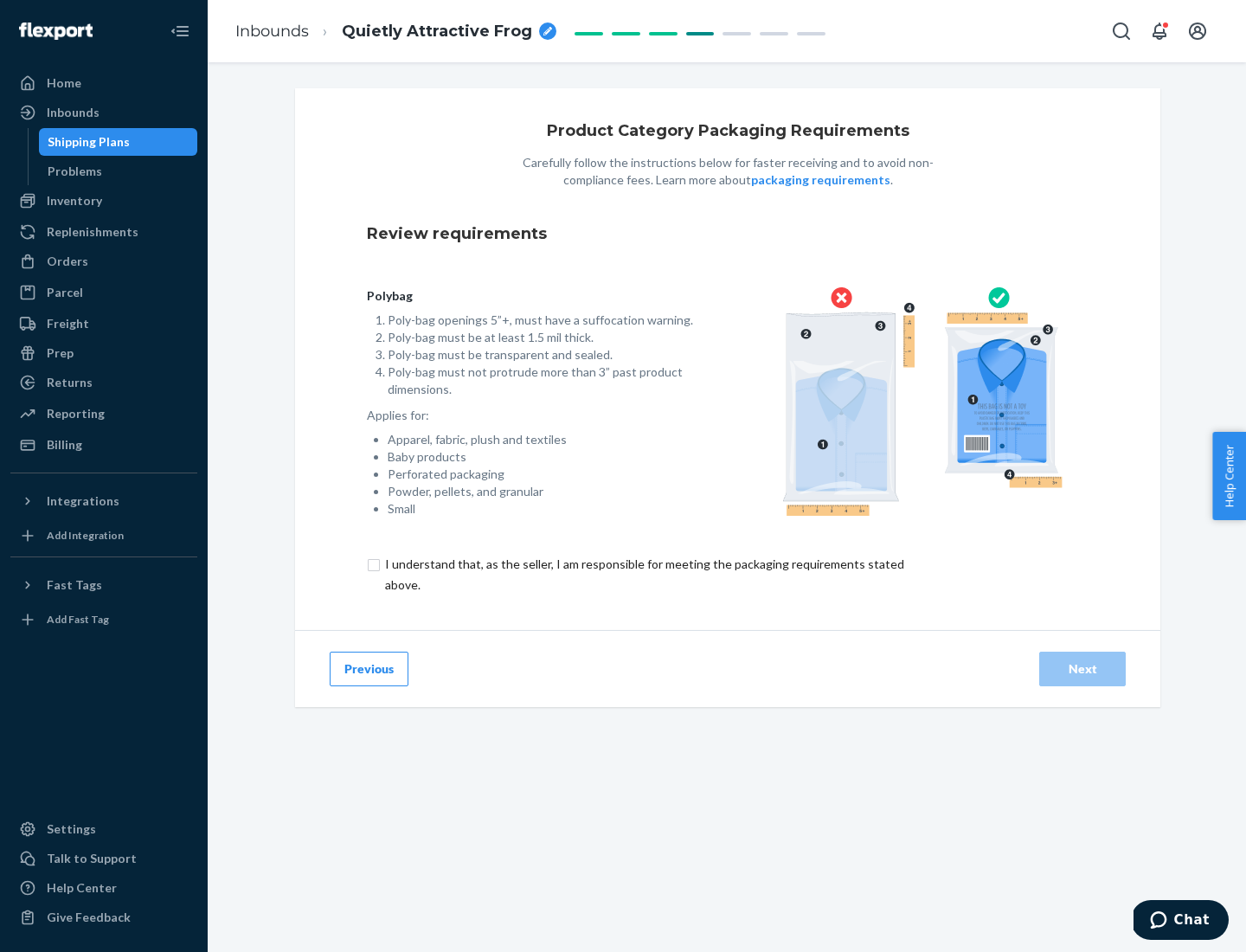
click at [643, 574] on input "checkbox" at bounding box center [655, 575] width 576 height 41
checkbox input "true"
click at [1083, 668] on div "Next" at bounding box center [1083, 668] width 57 height 17
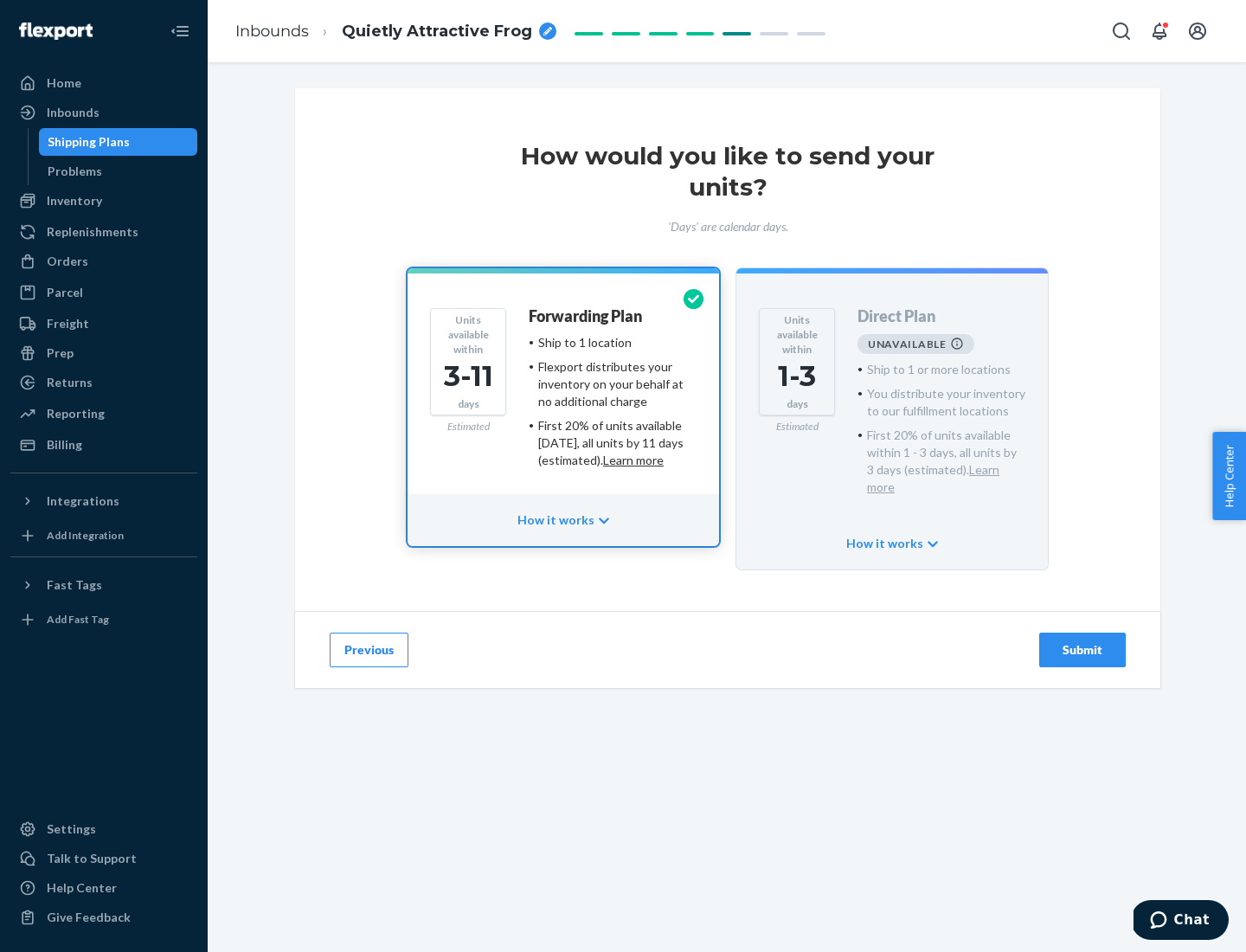
click at [587, 316] on h4 "Forwarding Plan" at bounding box center [586, 316] width 113 height 17
click at [1083, 641] on div "Submit" at bounding box center [1083, 649] width 57 height 17
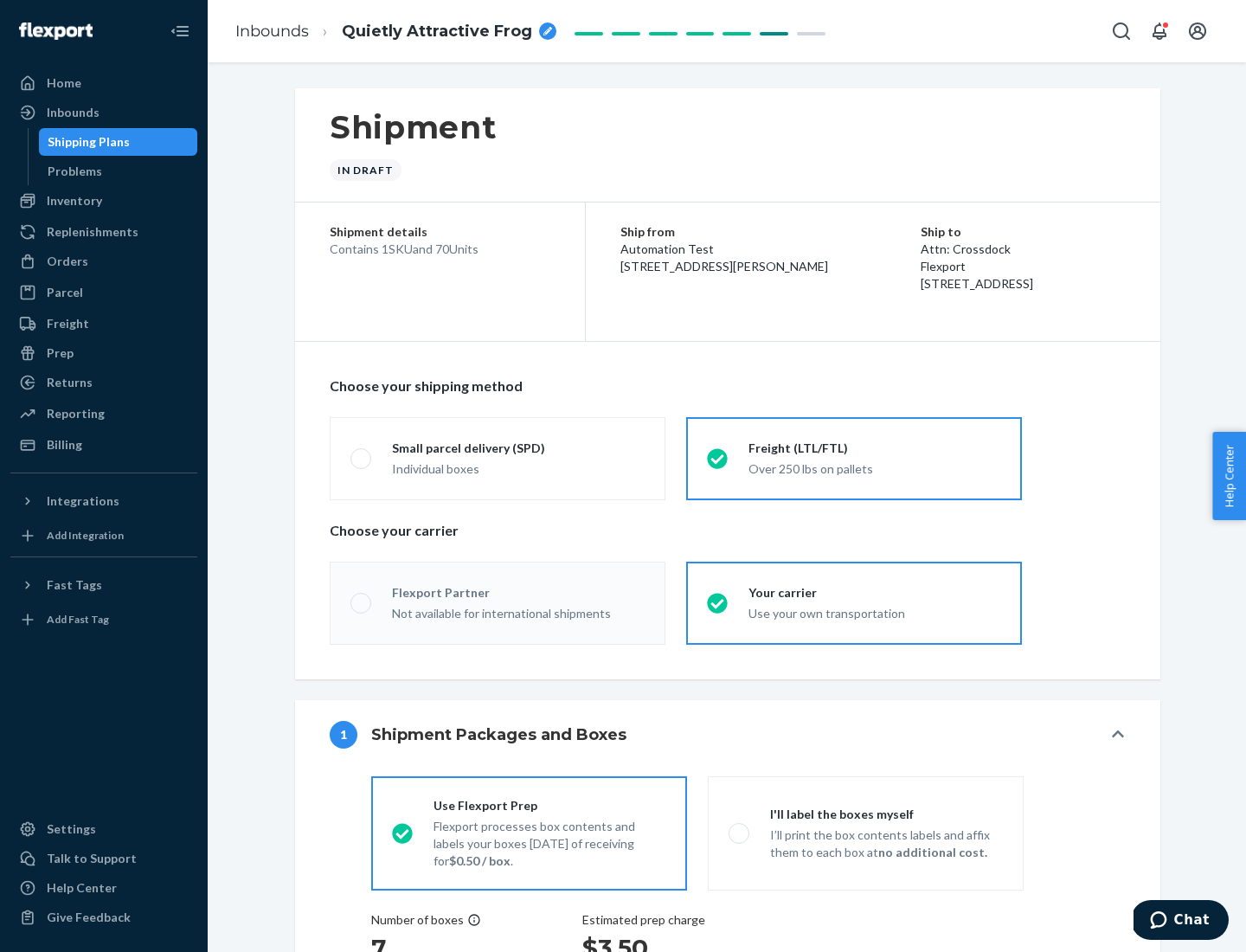
radio input "true"
radio input "false"
radio input "true"
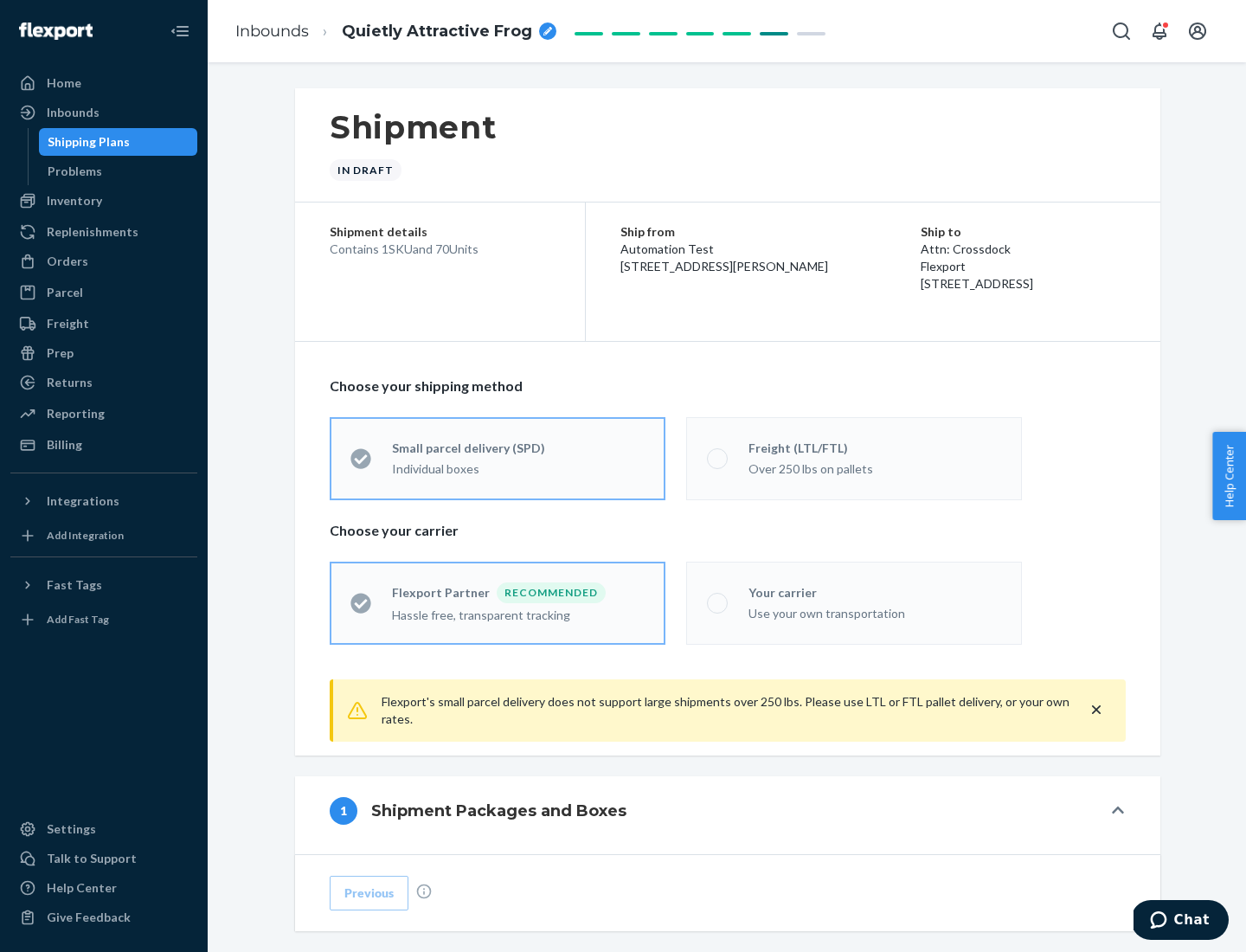
click at [854, 458] on div "Over 250 lbs on pallets" at bounding box center [874, 467] width 252 height 21
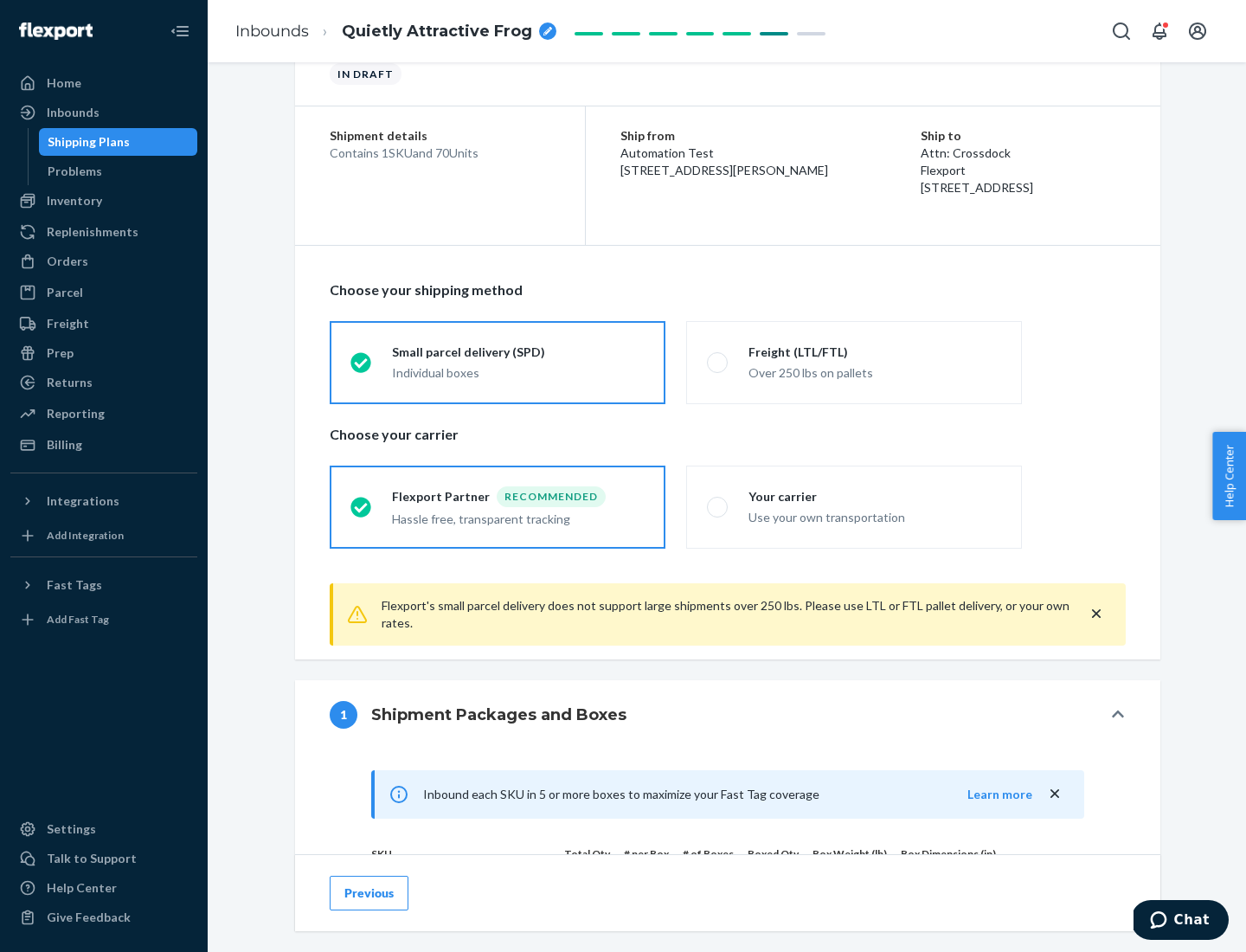
click at [854, 507] on div "Use your own transportation" at bounding box center [874, 516] width 252 height 21
click at [719, 507] on input "Your carrier Use your own transportation" at bounding box center [712, 507] width 12 height 12
radio input "true"
radio input "false"
